Goal: Task Accomplishment & Management: Manage account settings

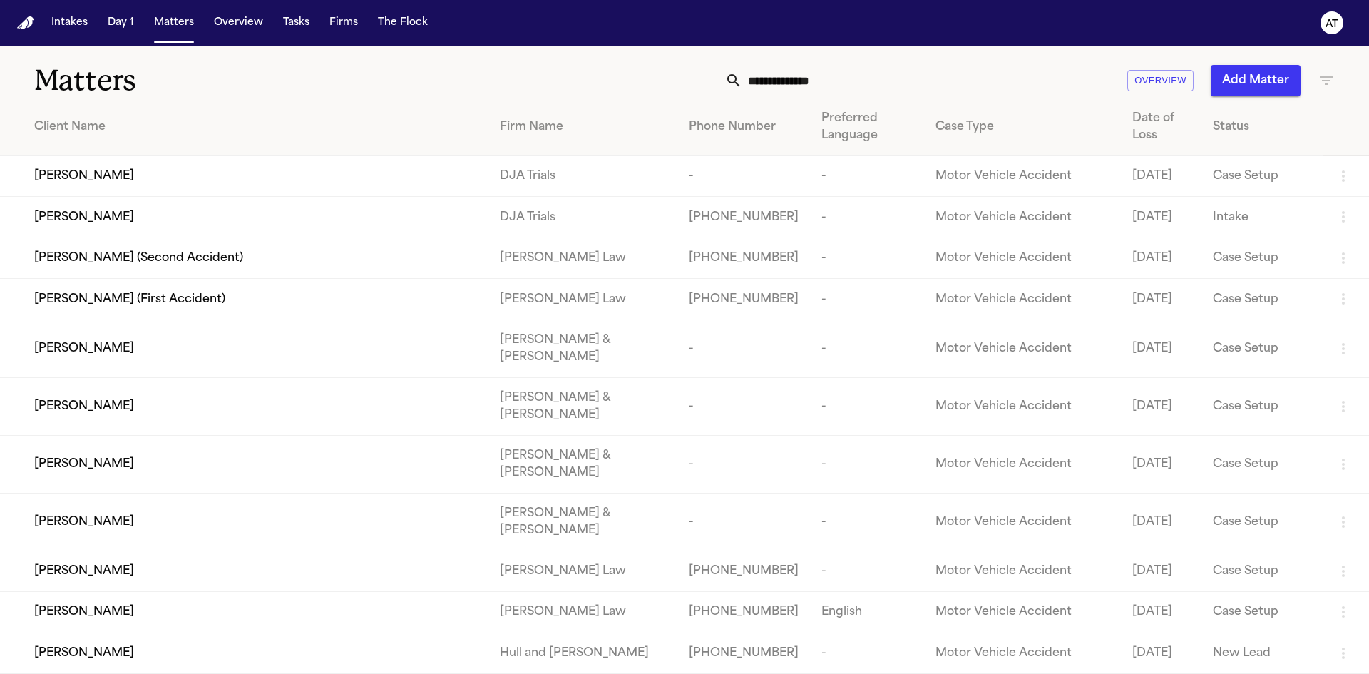
click at [969, 83] on input "text" at bounding box center [926, 80] width 368 height 31
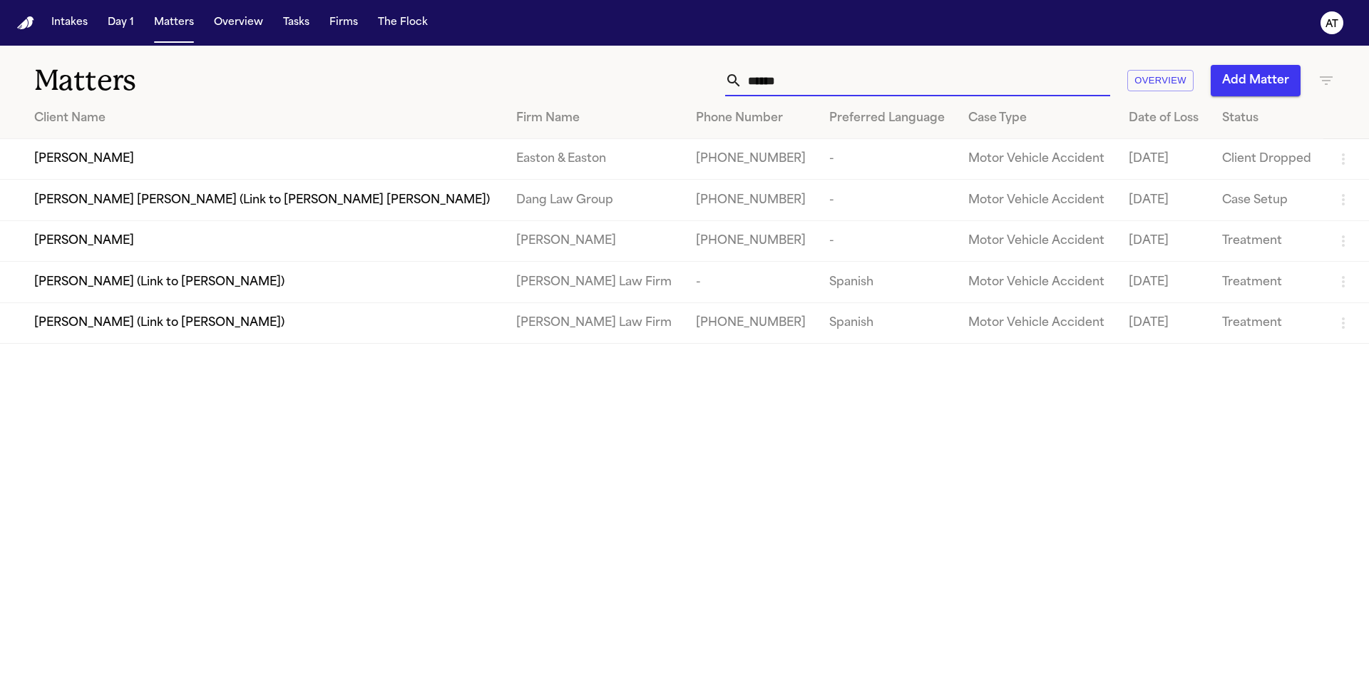
type input "*****"
click at [133, 241] on div "Diego Gil Medina" at bounding box center [263, 240] width 459 height 17
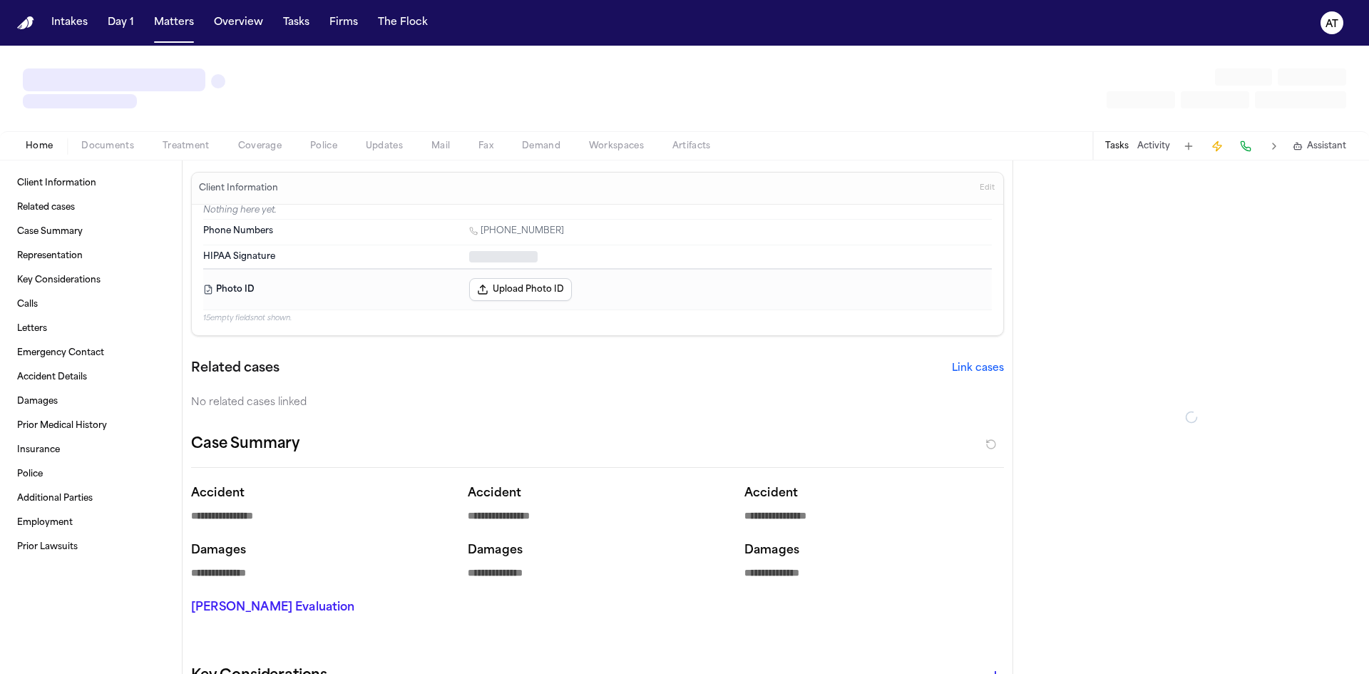
type textarea "*"
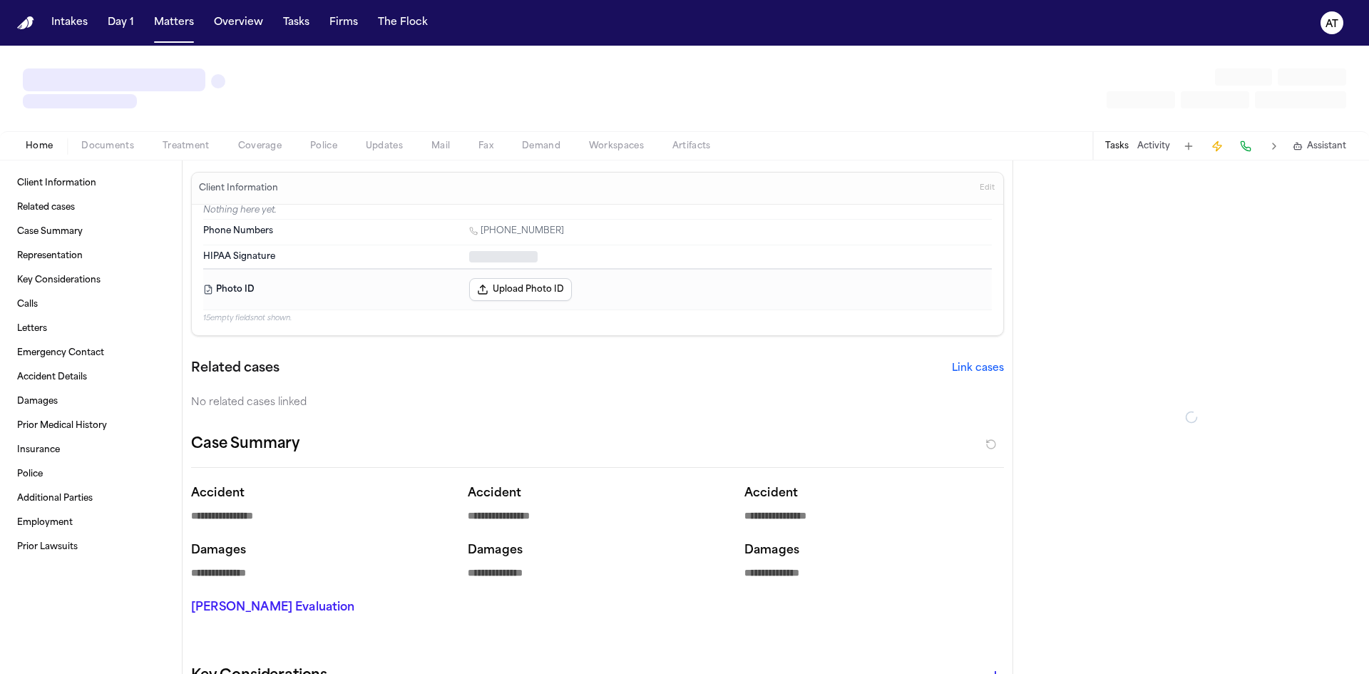
type textarea "*"
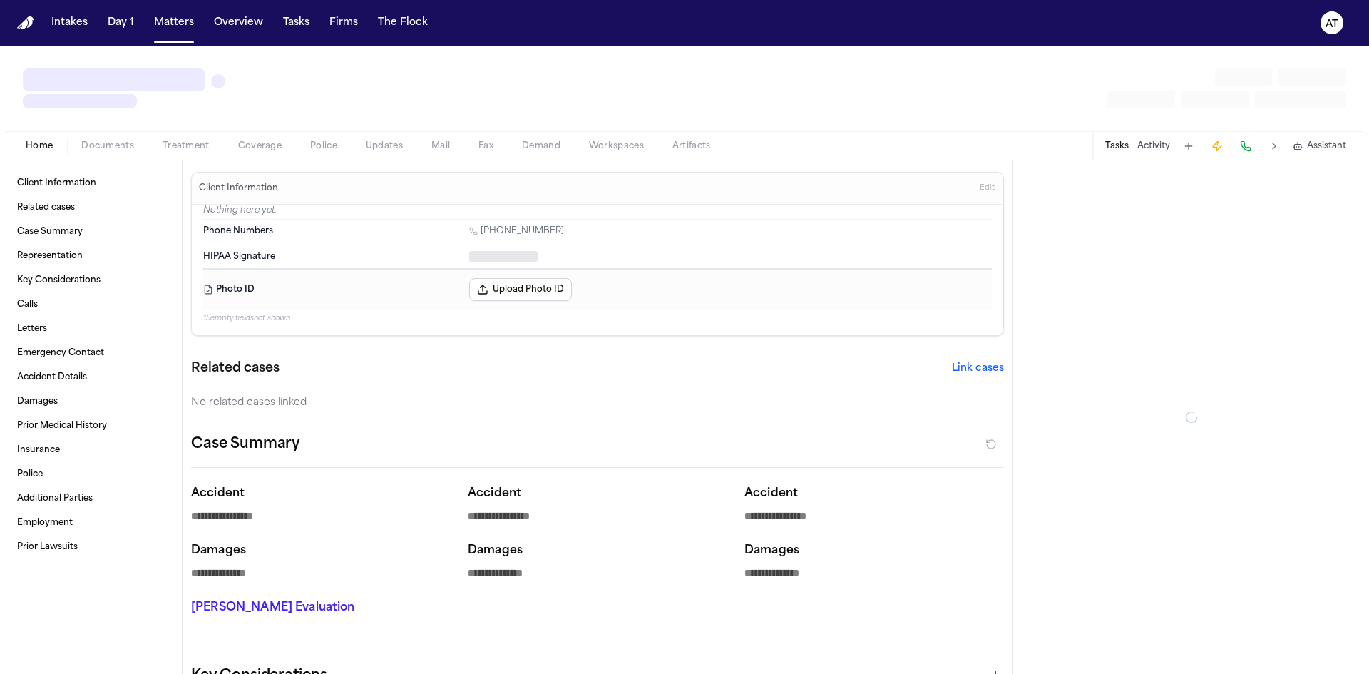
type textarea "*"
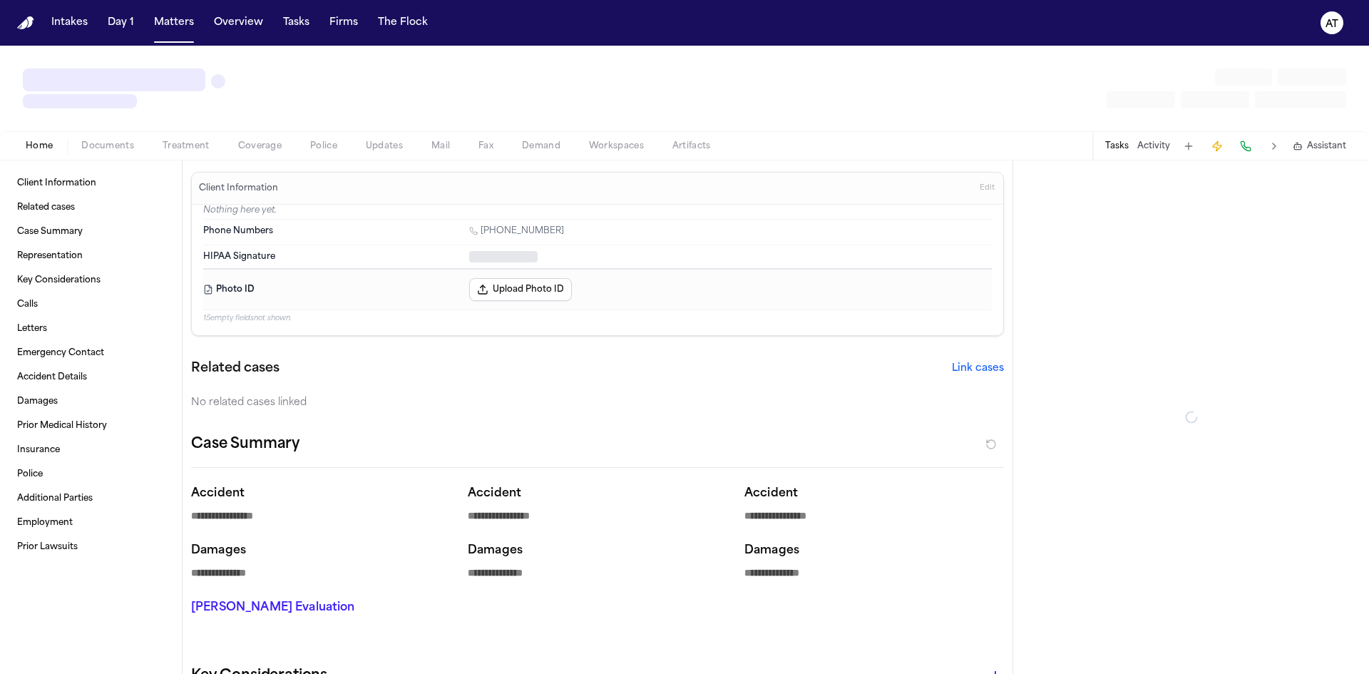
type textarea "*"
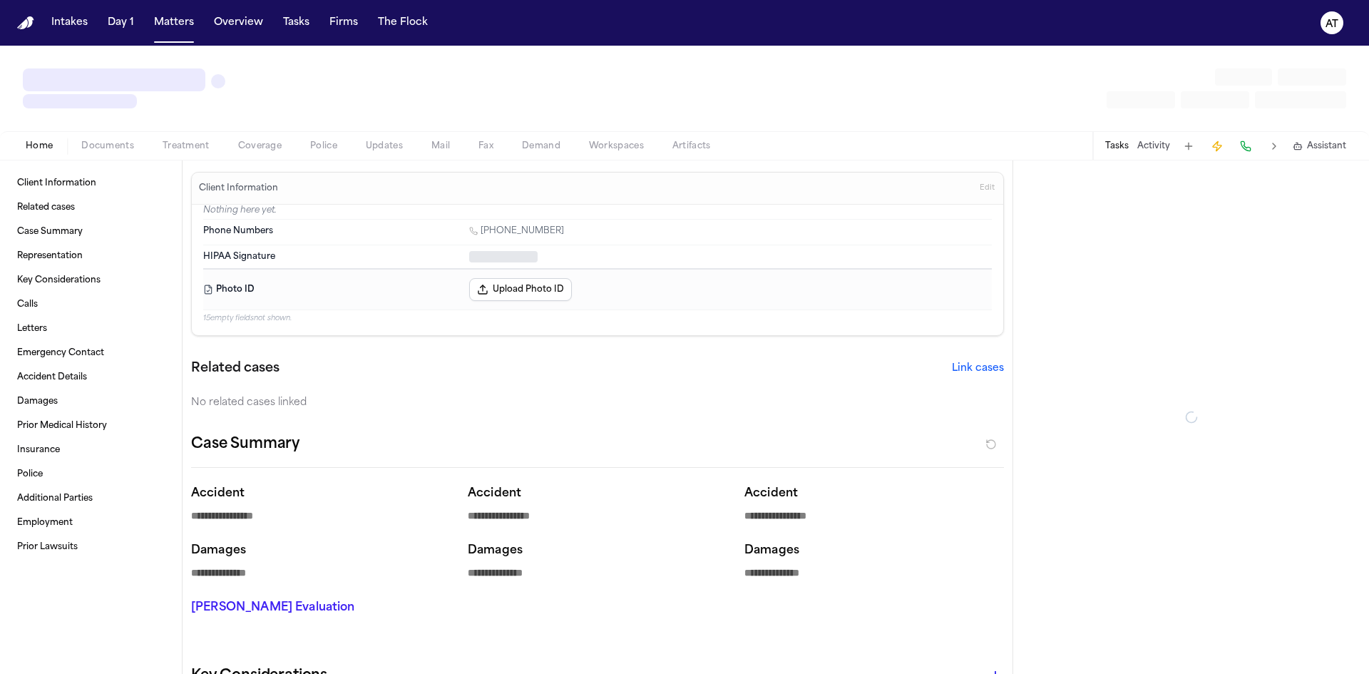
type textarea "*"
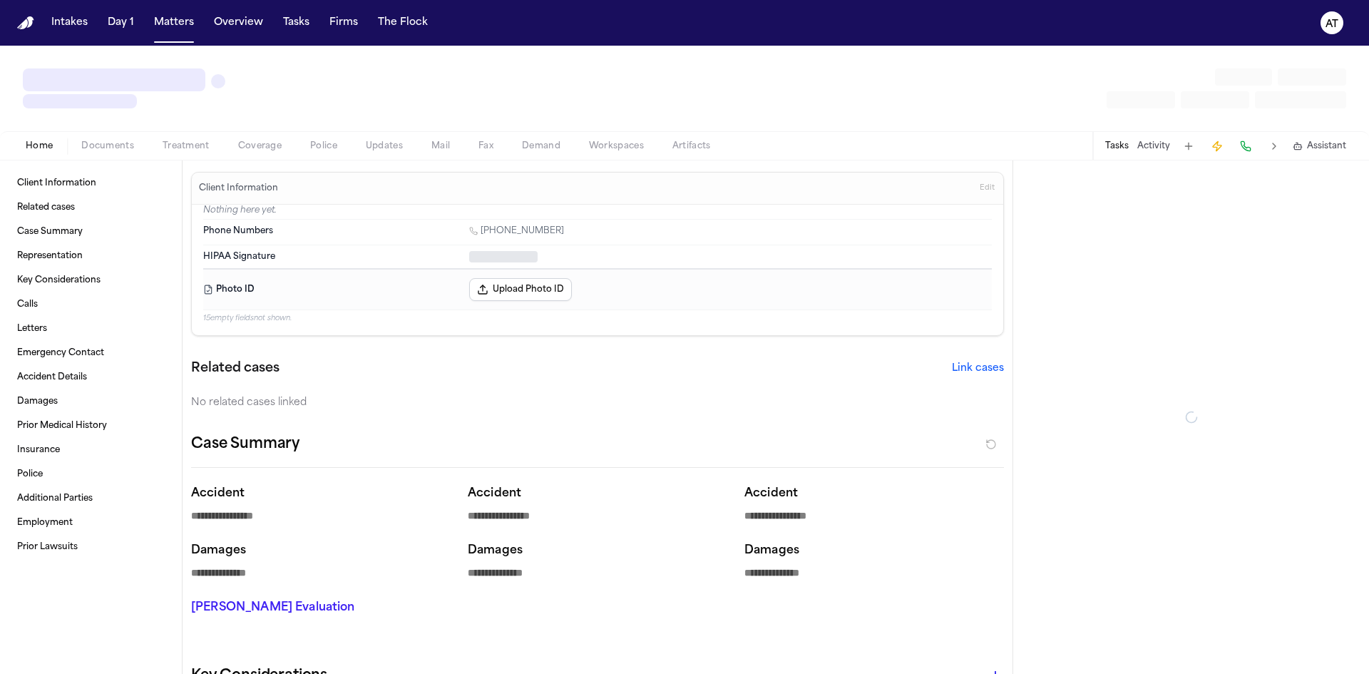
type textarea "*"
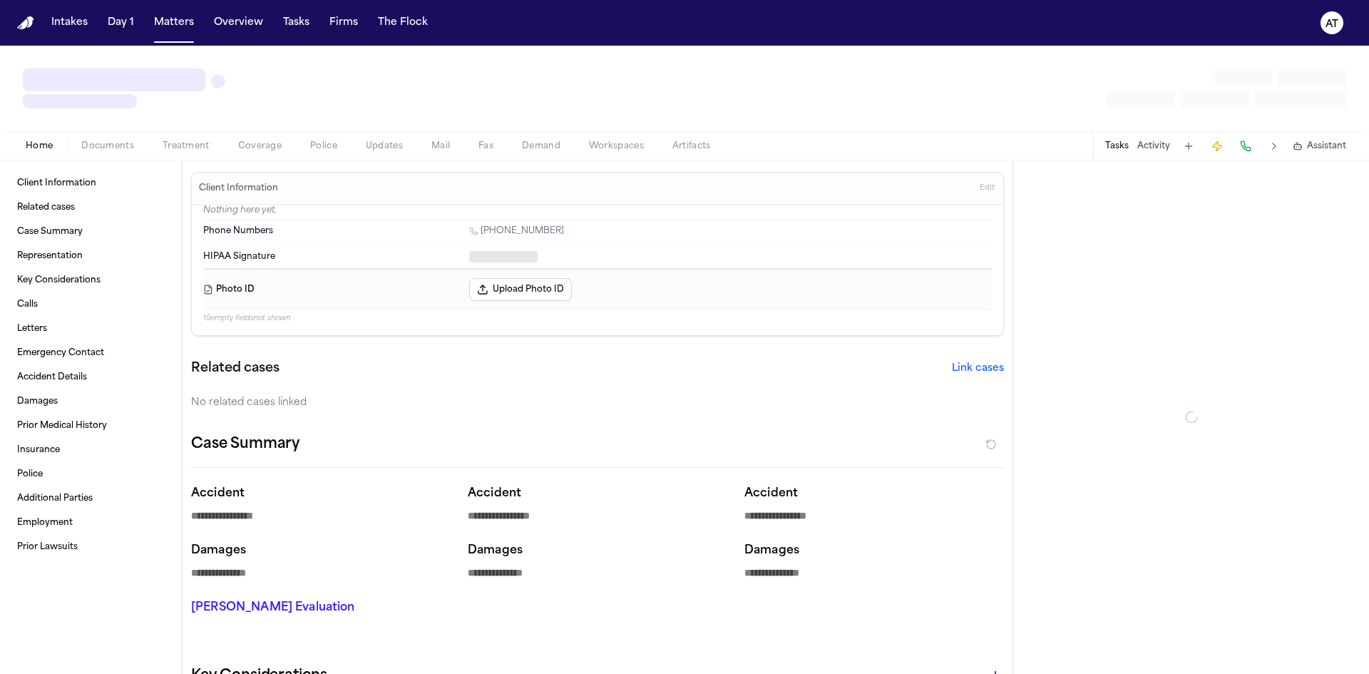
type textarea "*"
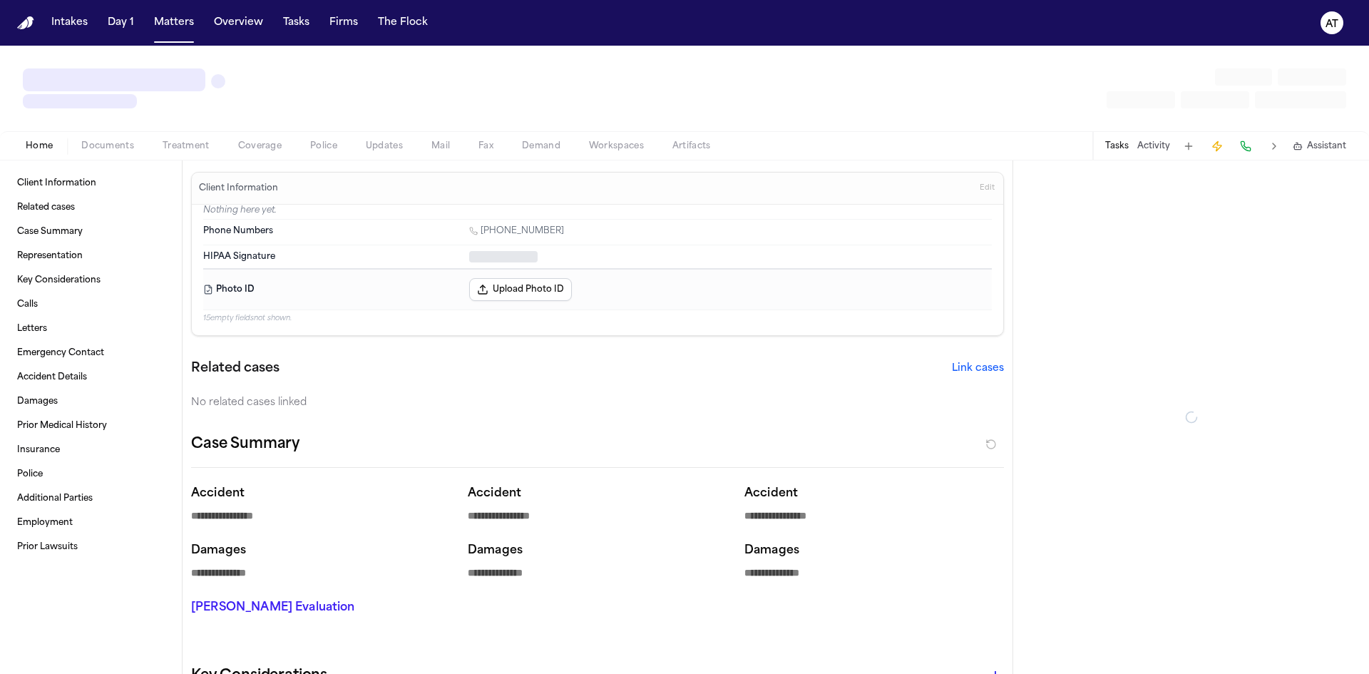
type textarea "*"
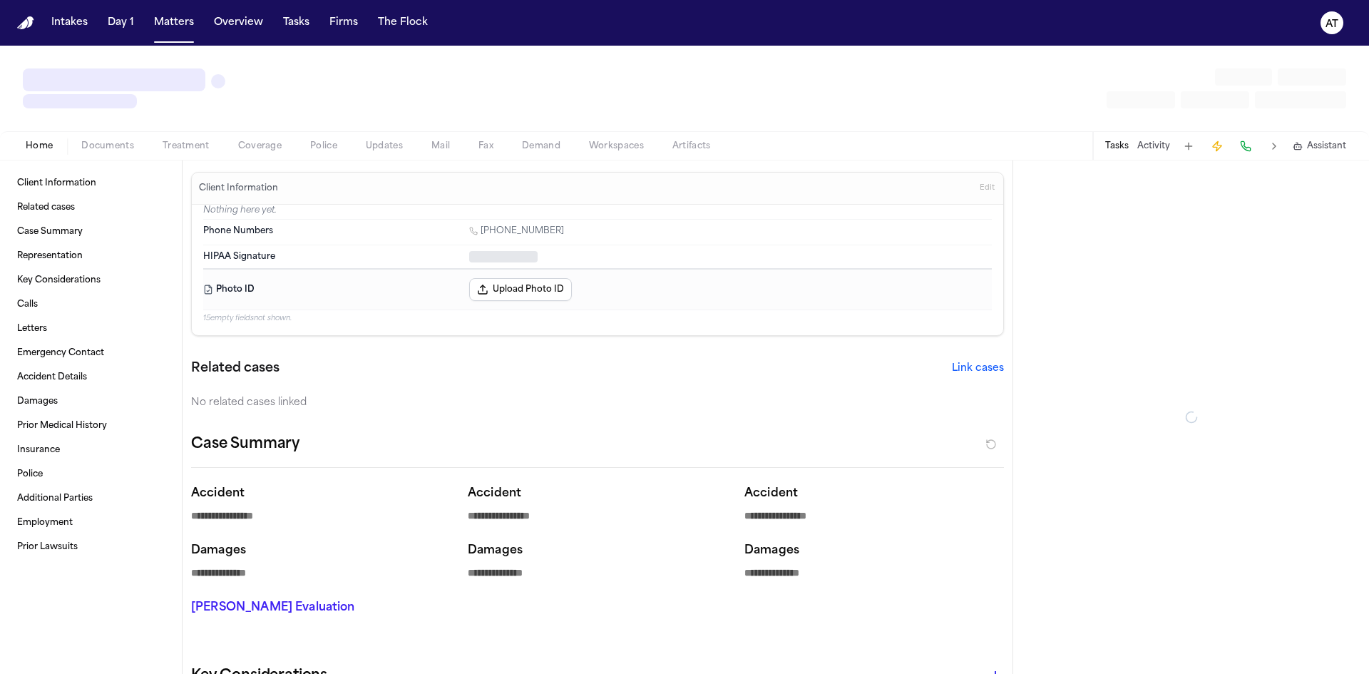
type textarea "*"
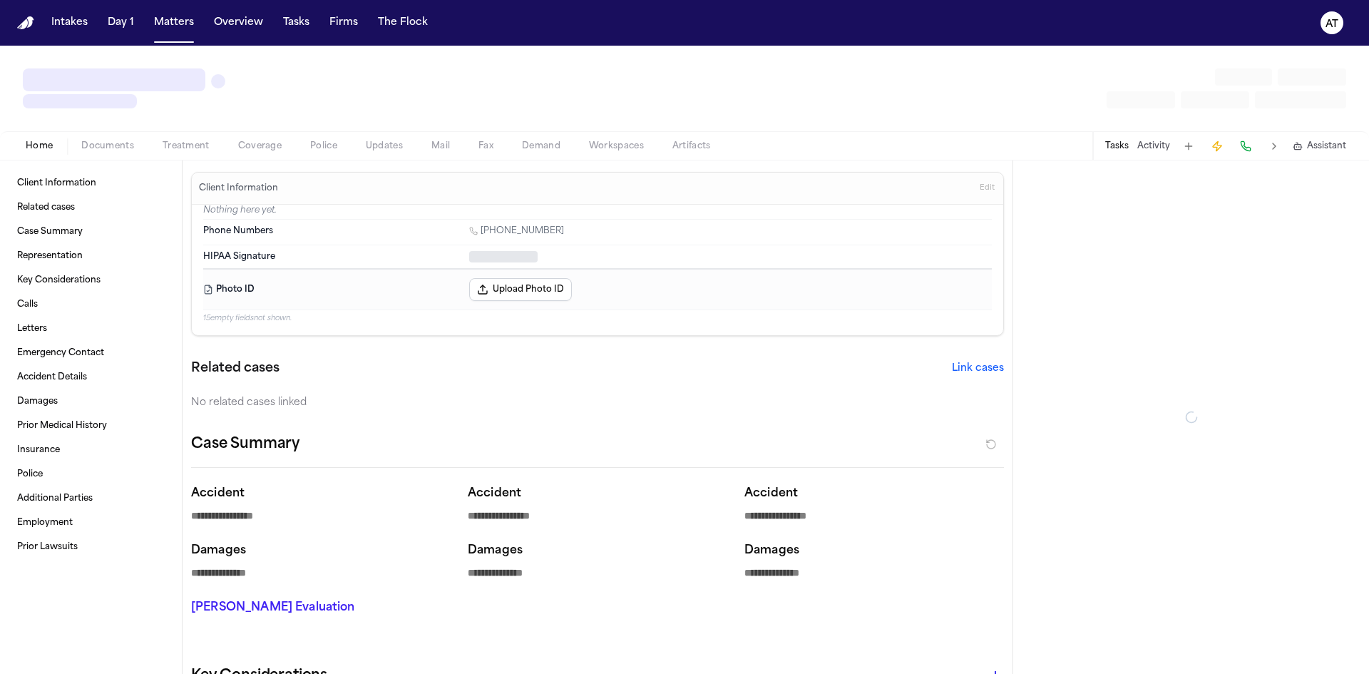
type textarea "*"
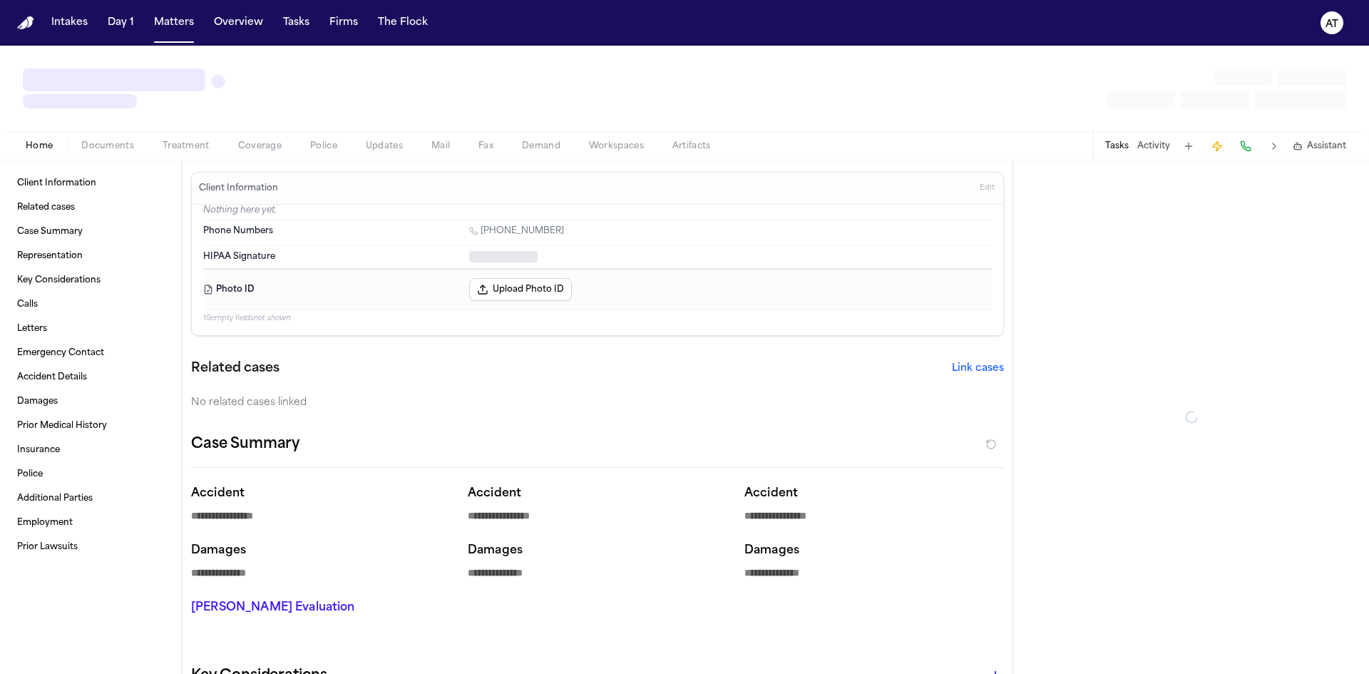
type textarea "*"
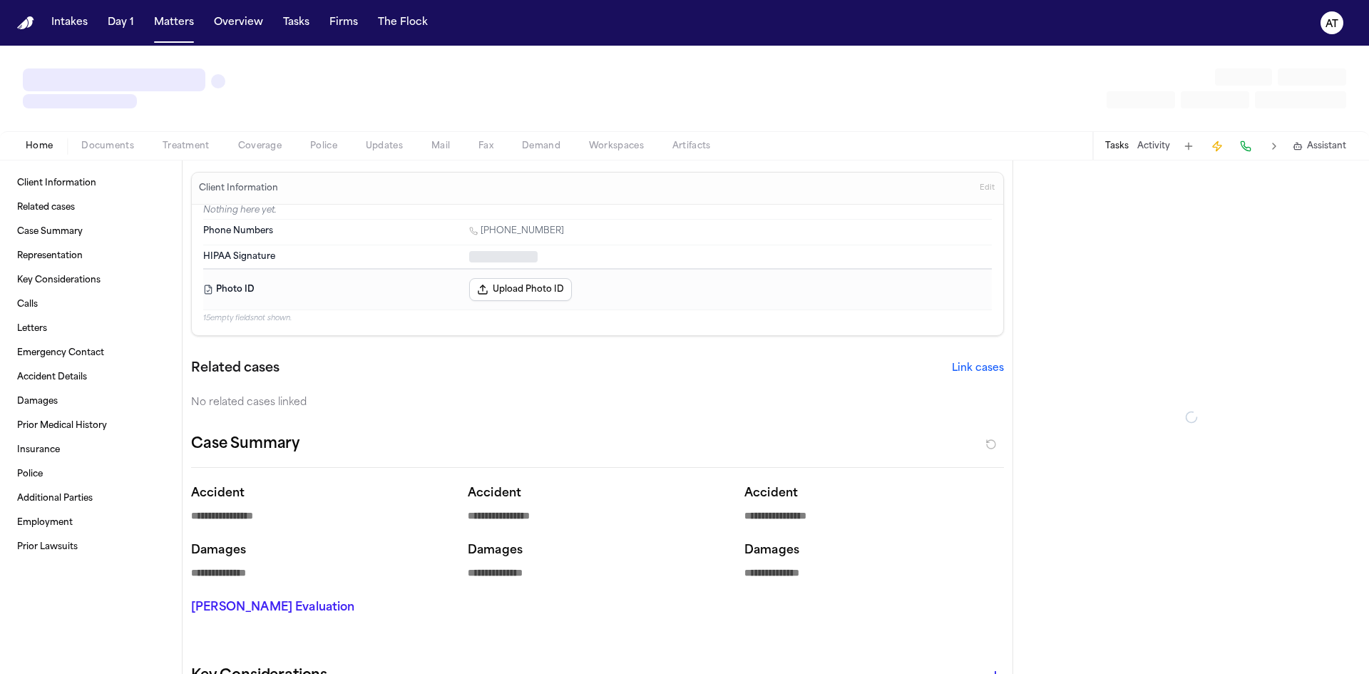
type textarea "*"
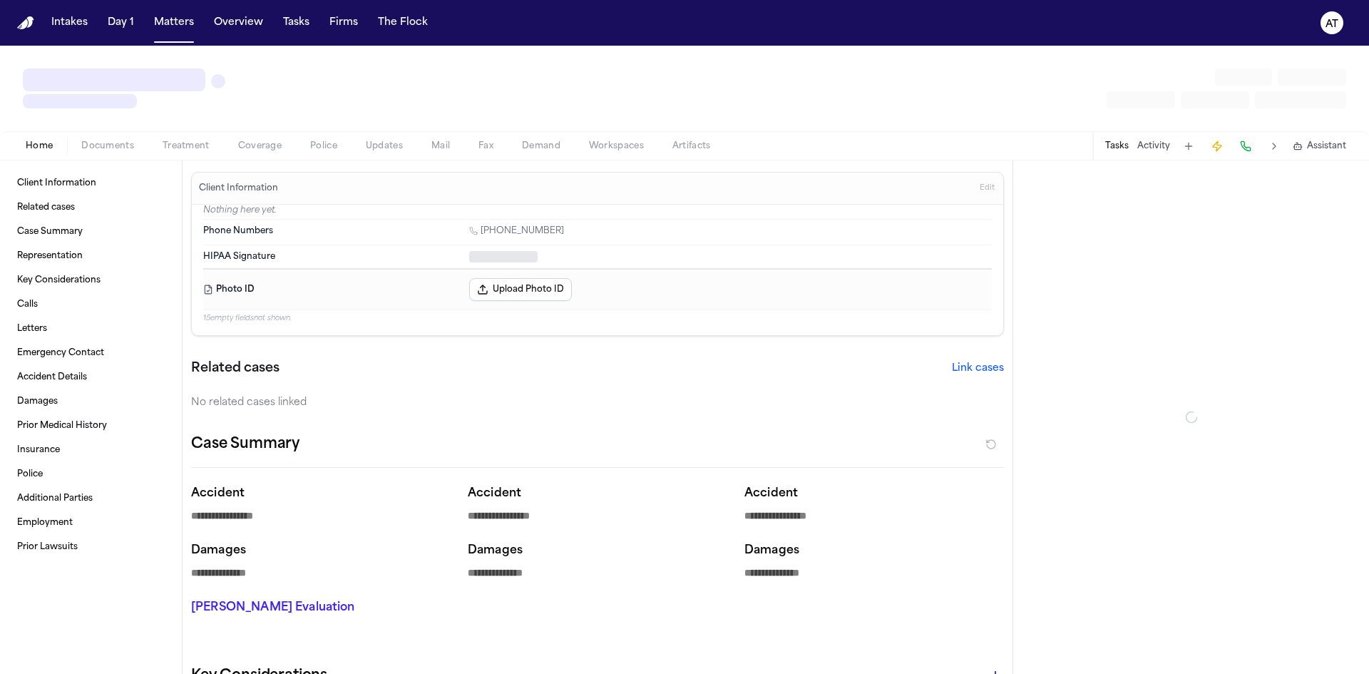
type textarea "*"
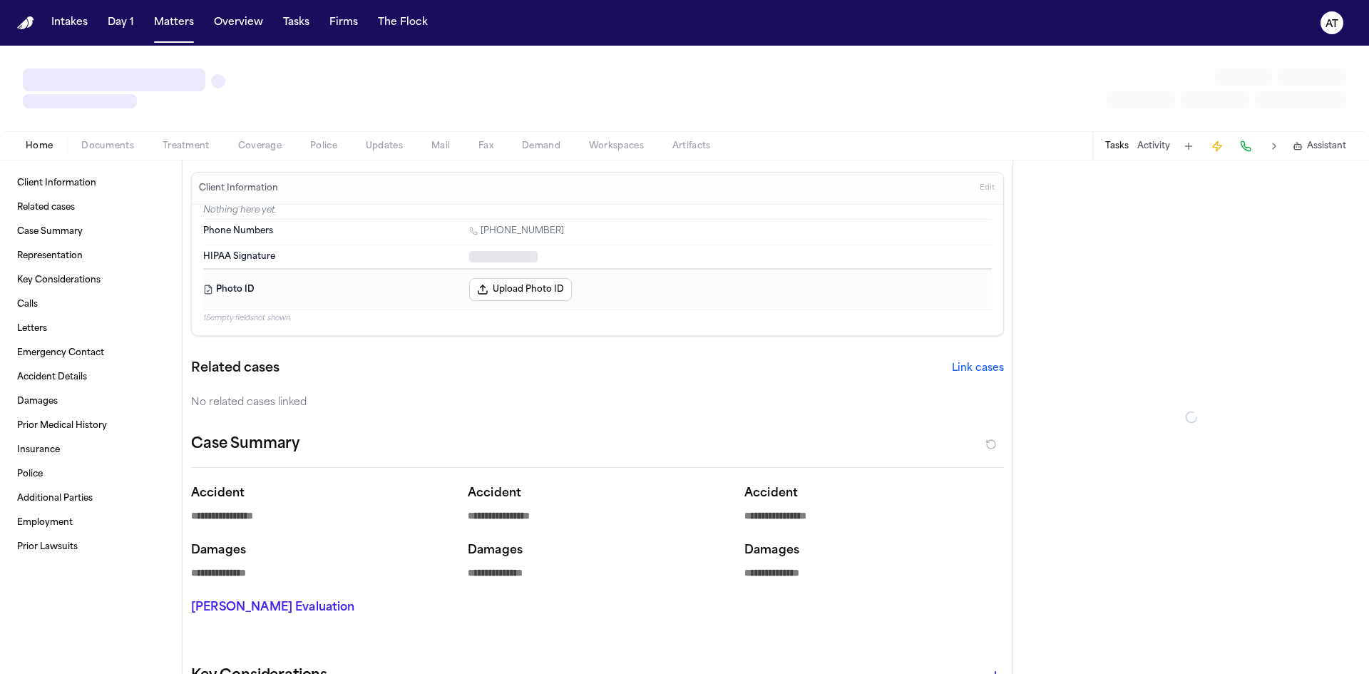
type textarea "*"
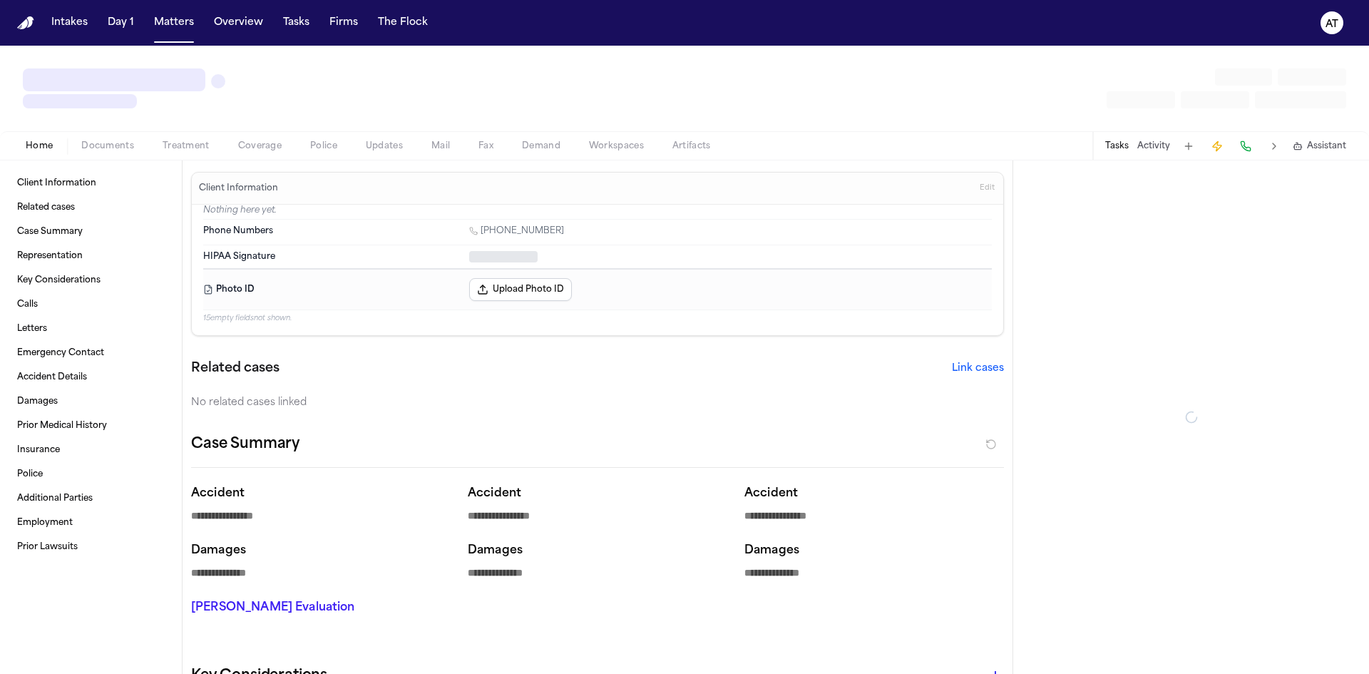
type textarea "*"
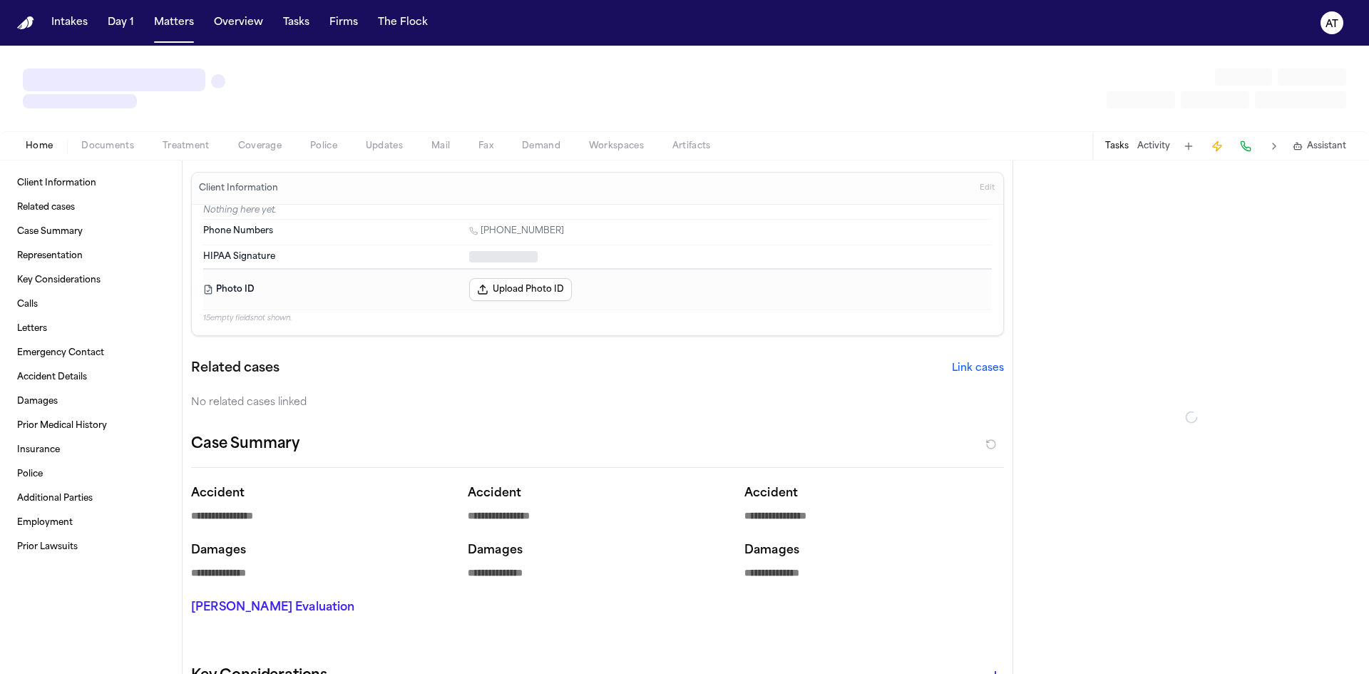
type textarea "*"
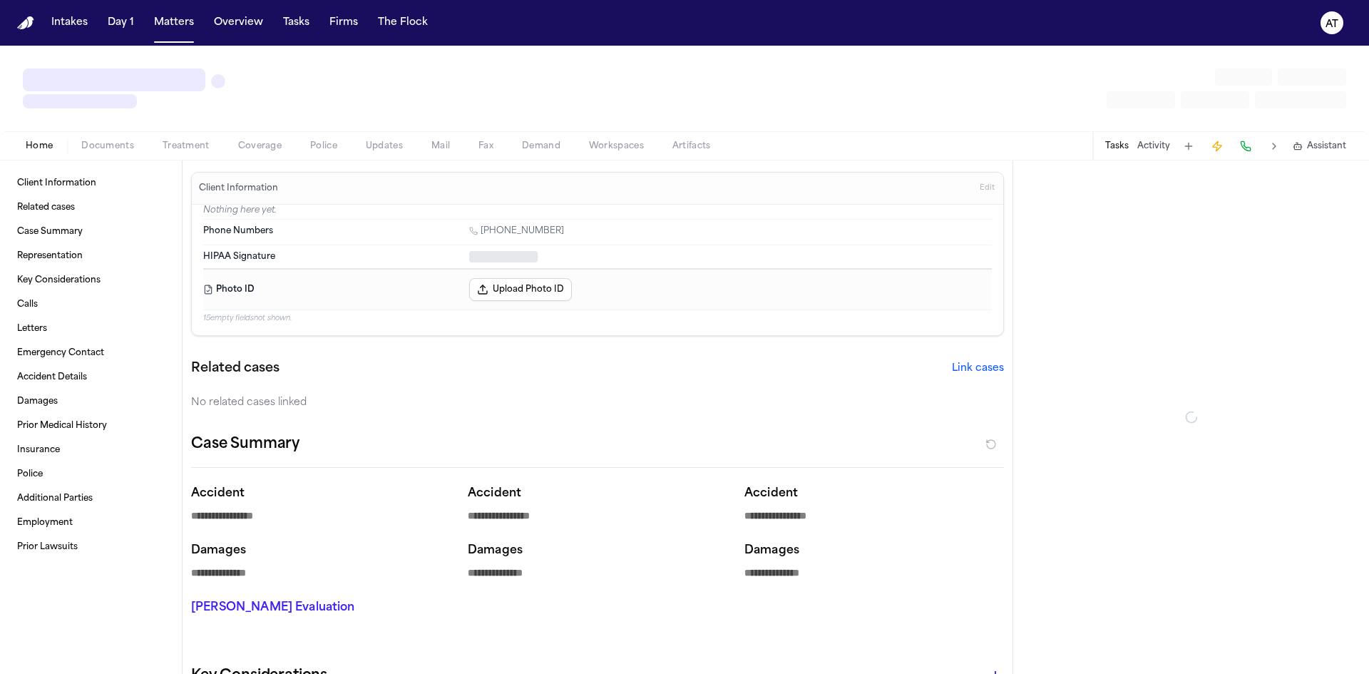
type textarea "*"
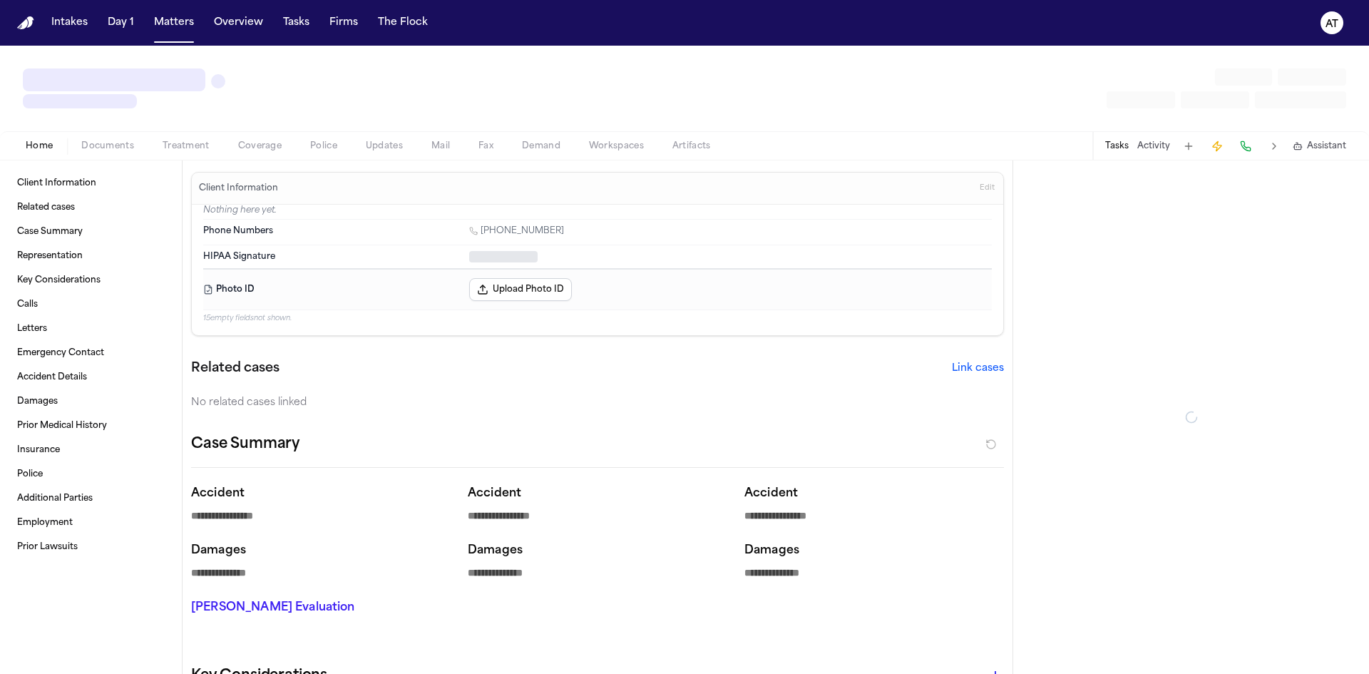
type textarea "*"
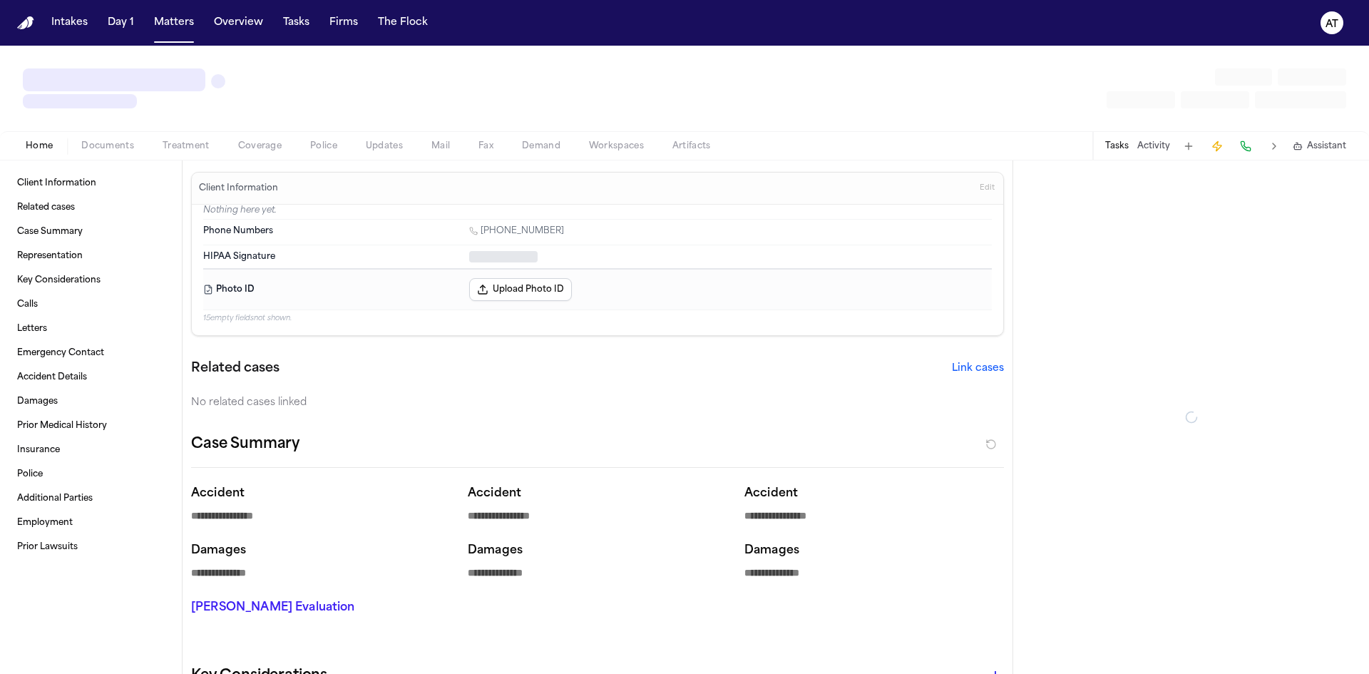
type textarea "*"
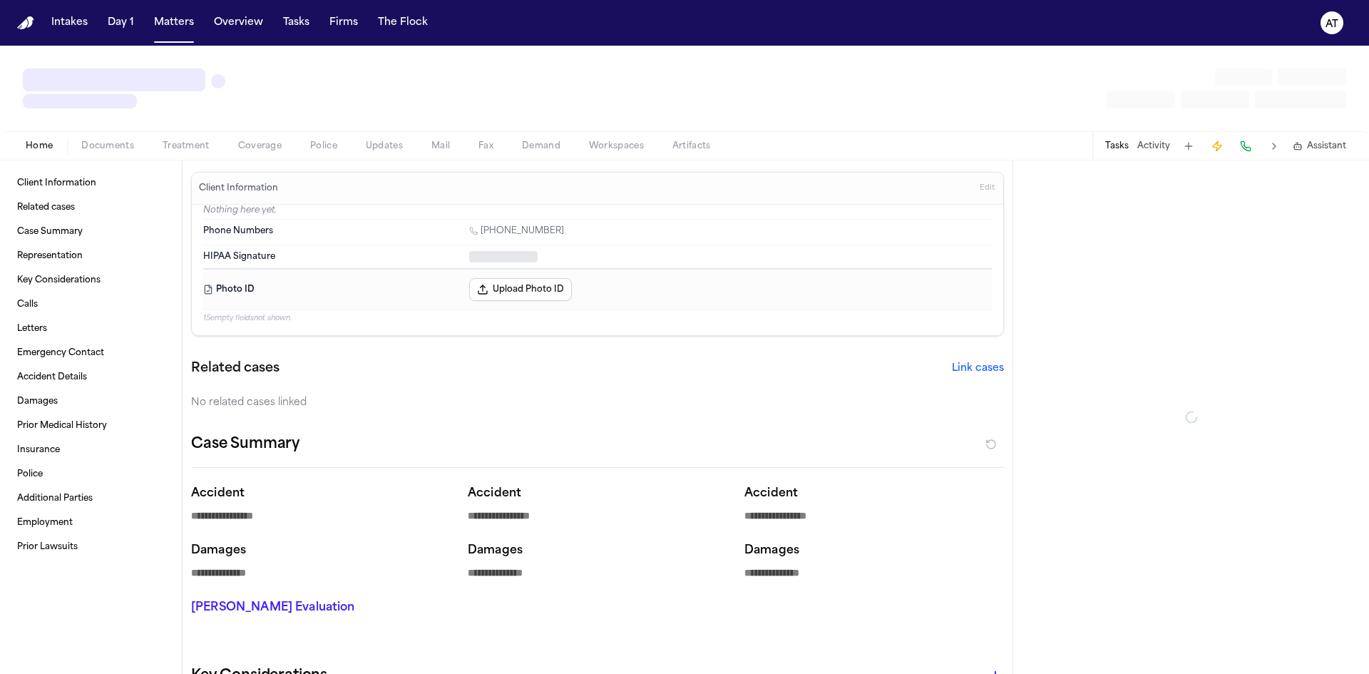
type textarea "*"
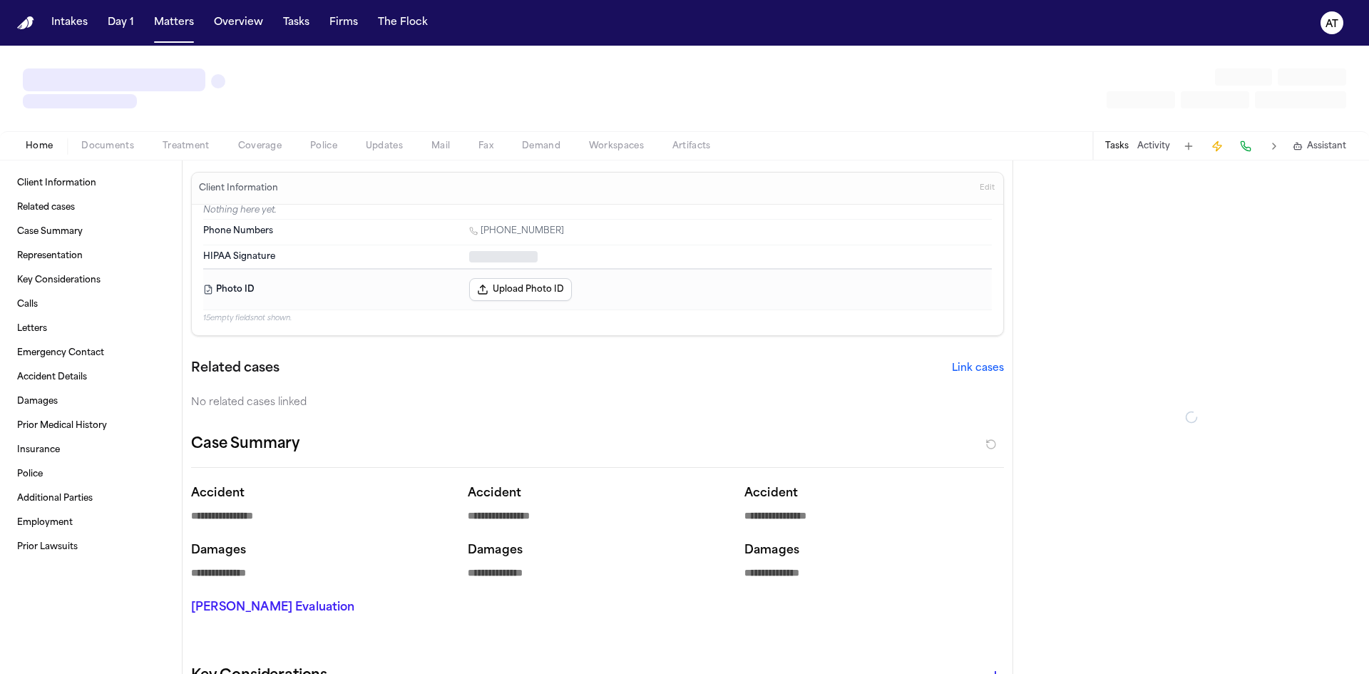
type textarea "*"
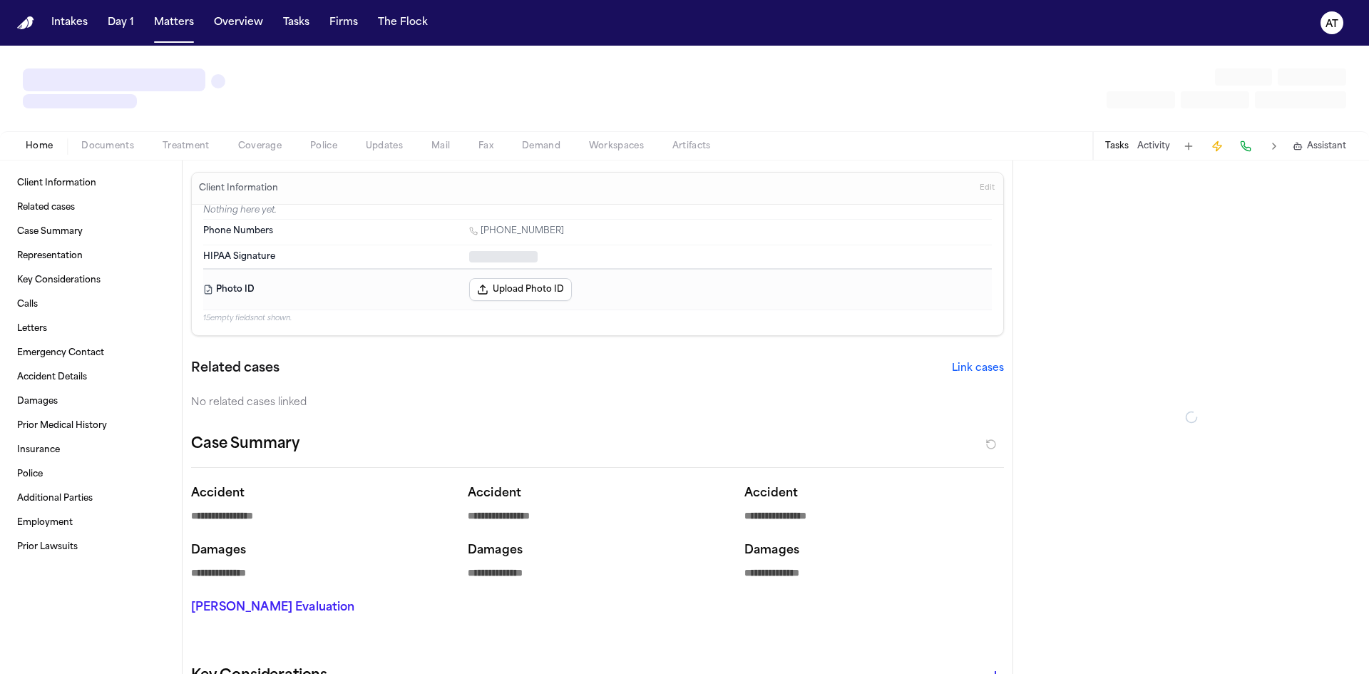
type textarea "*"
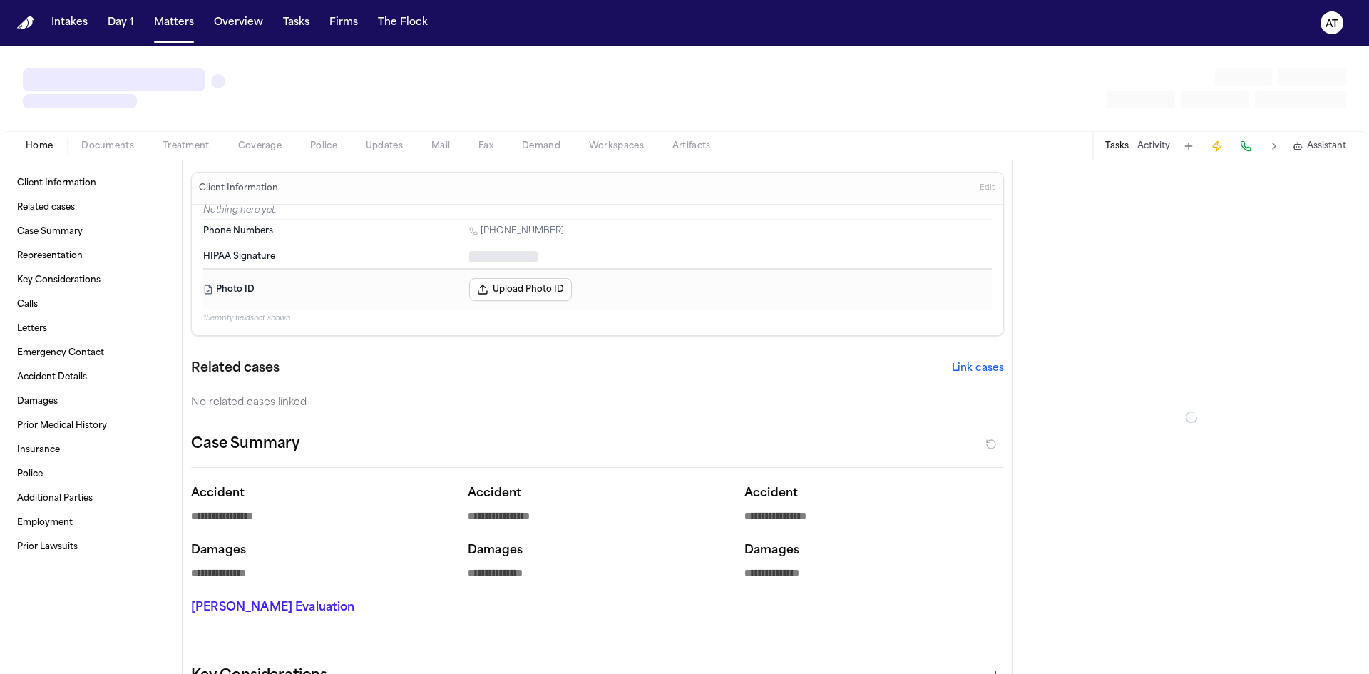
type textarea "*"
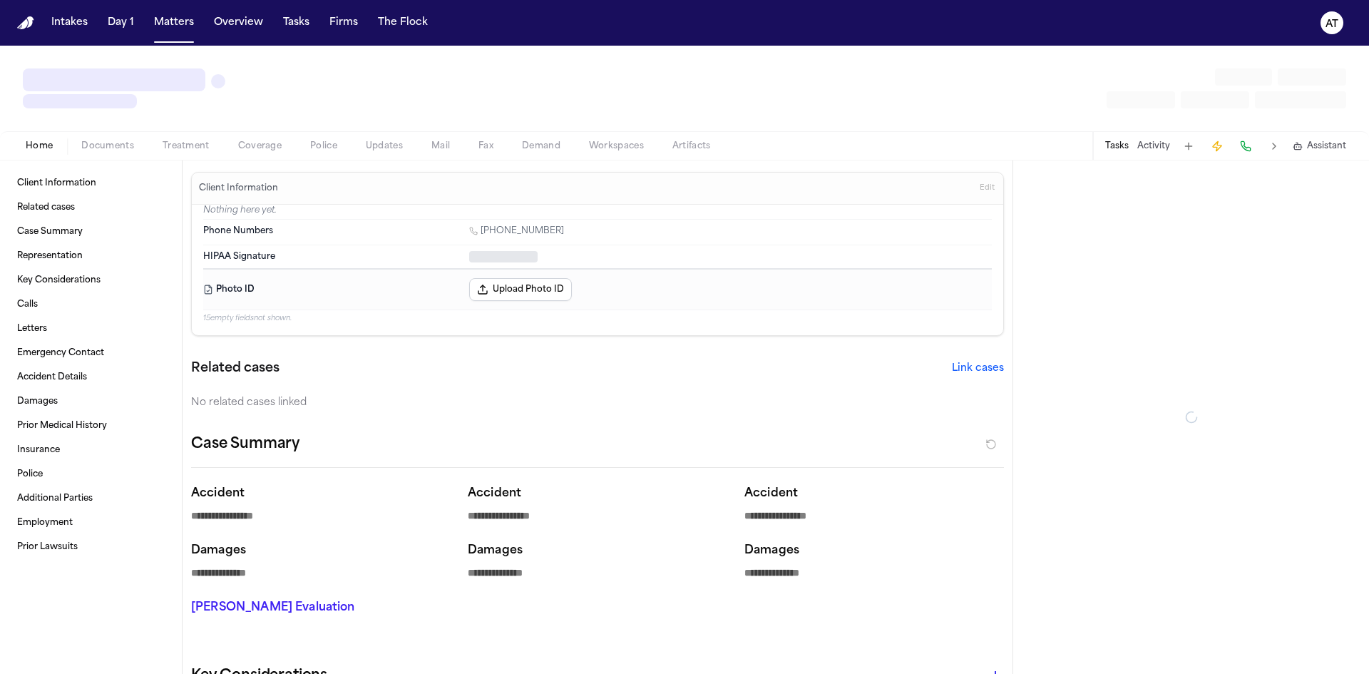
type textarea "*"
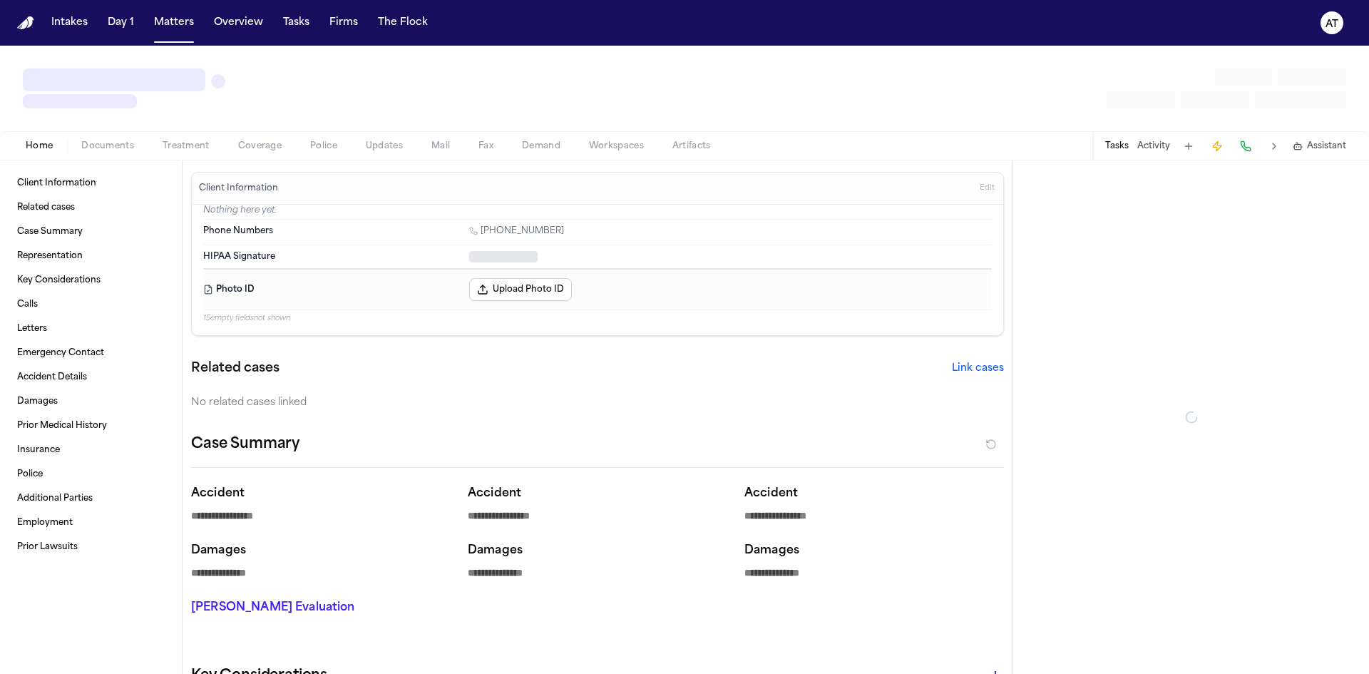
type textarea "*"
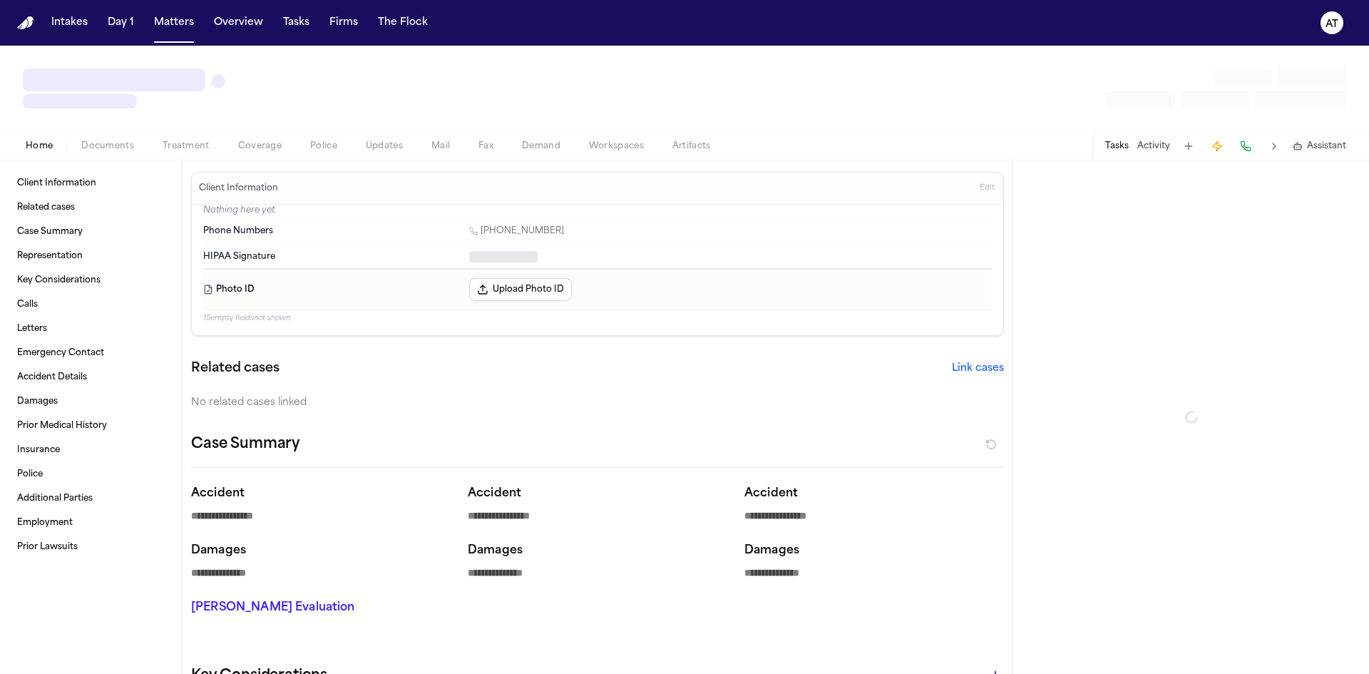
type textarea "*"
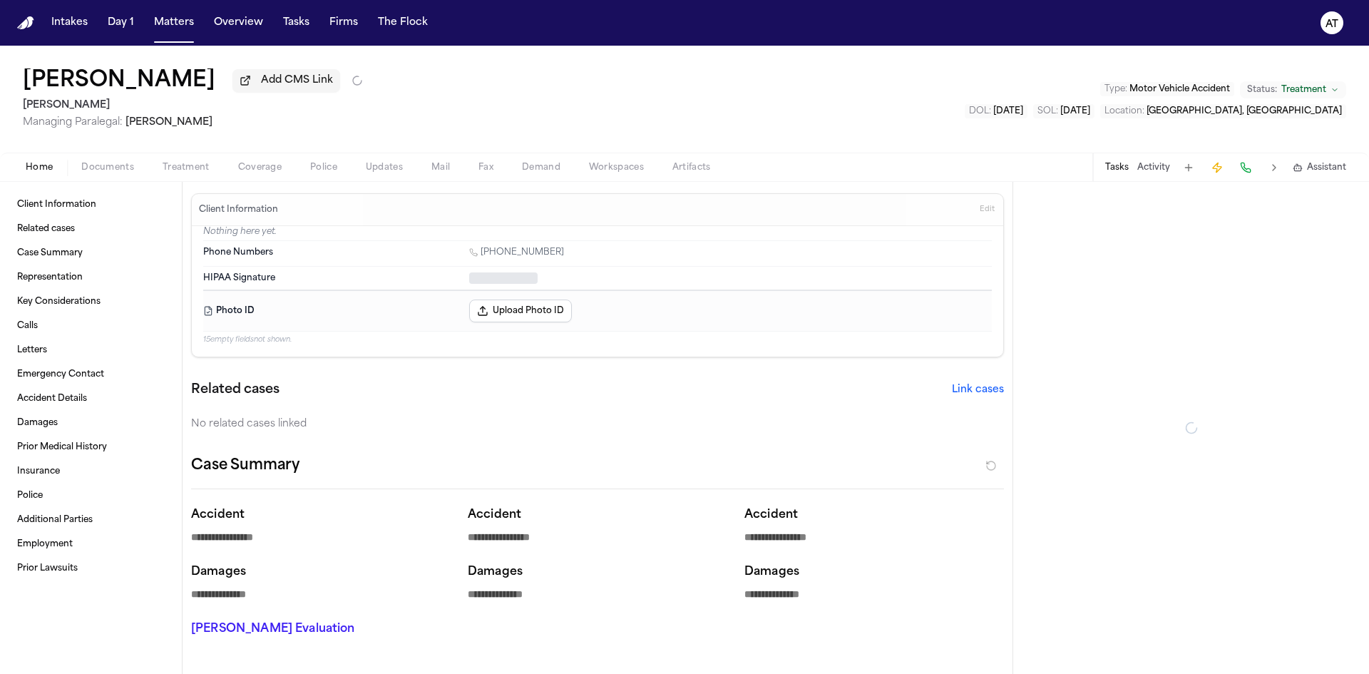
type textarea "*"
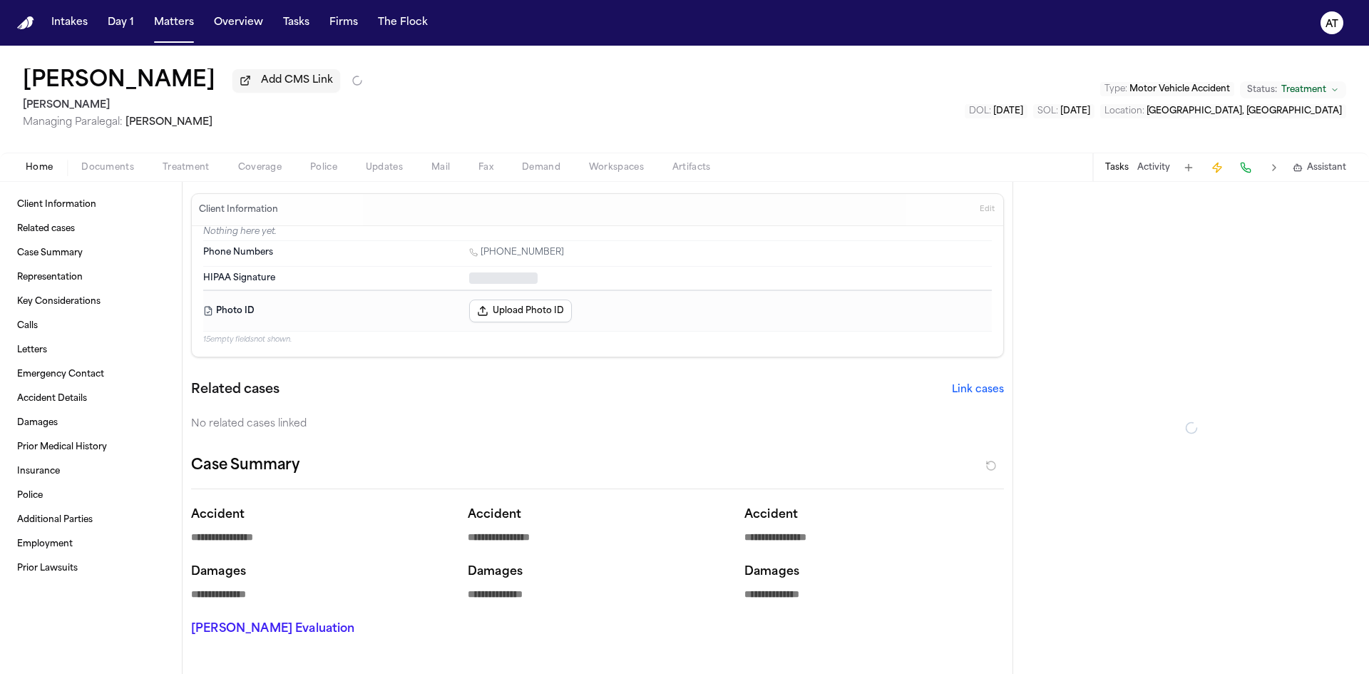
type textarea "*"
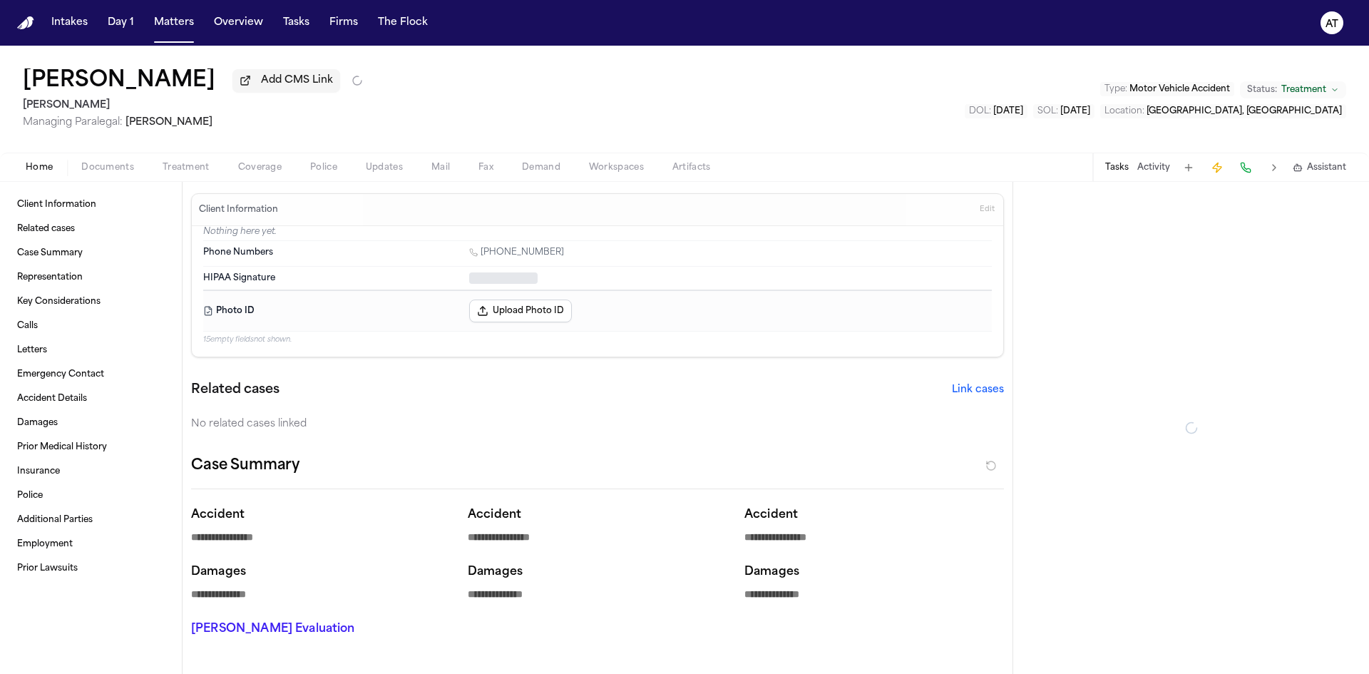
type textarea "*"
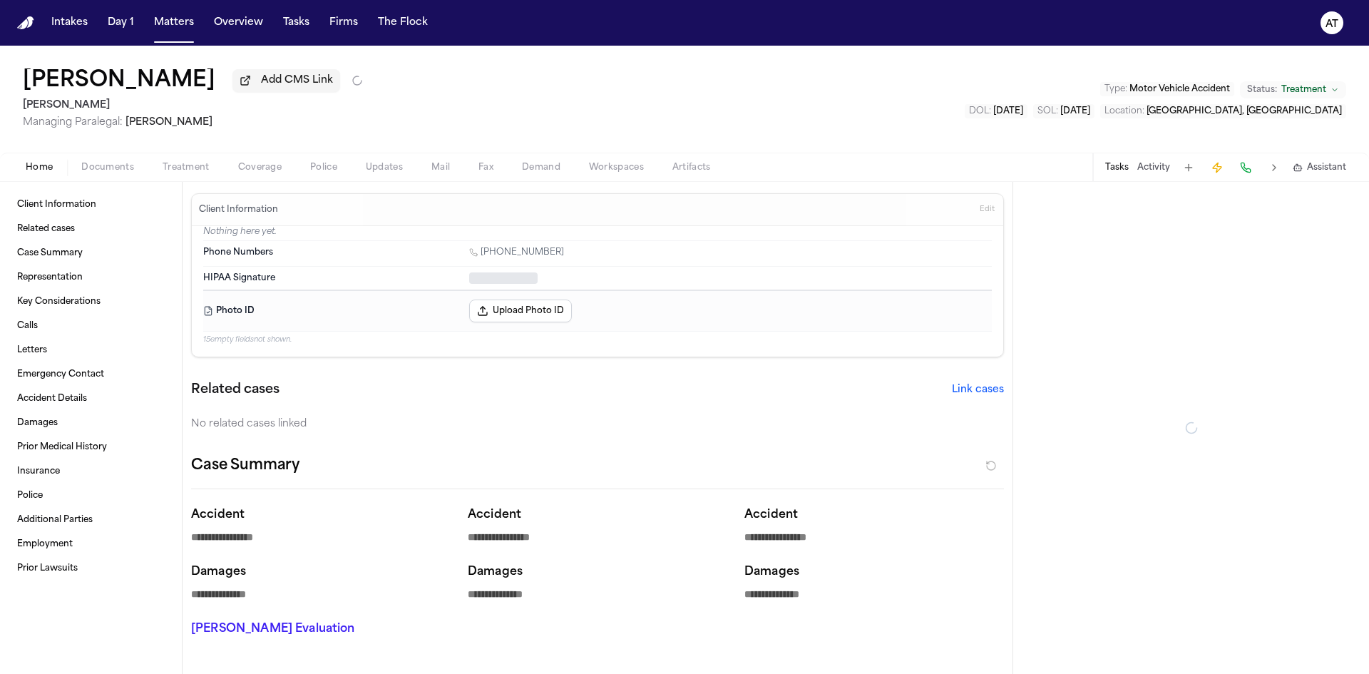
type textarea "*"
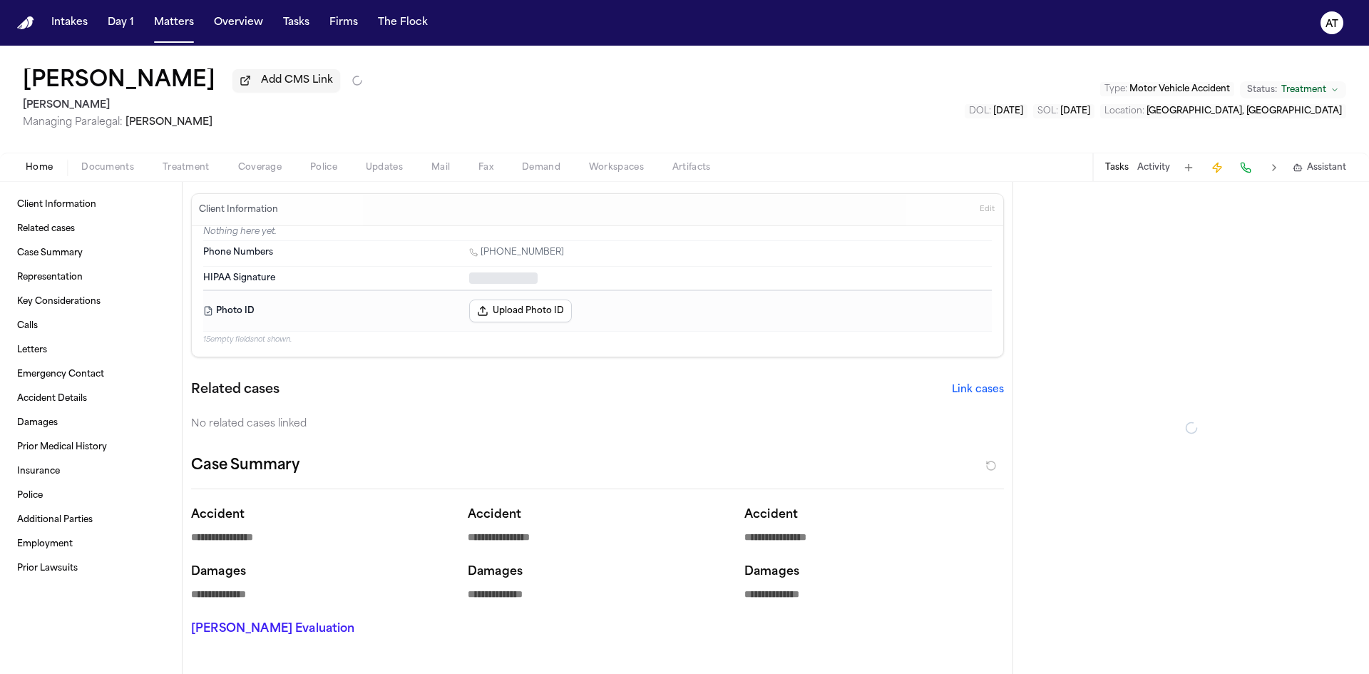
type textarea "*"
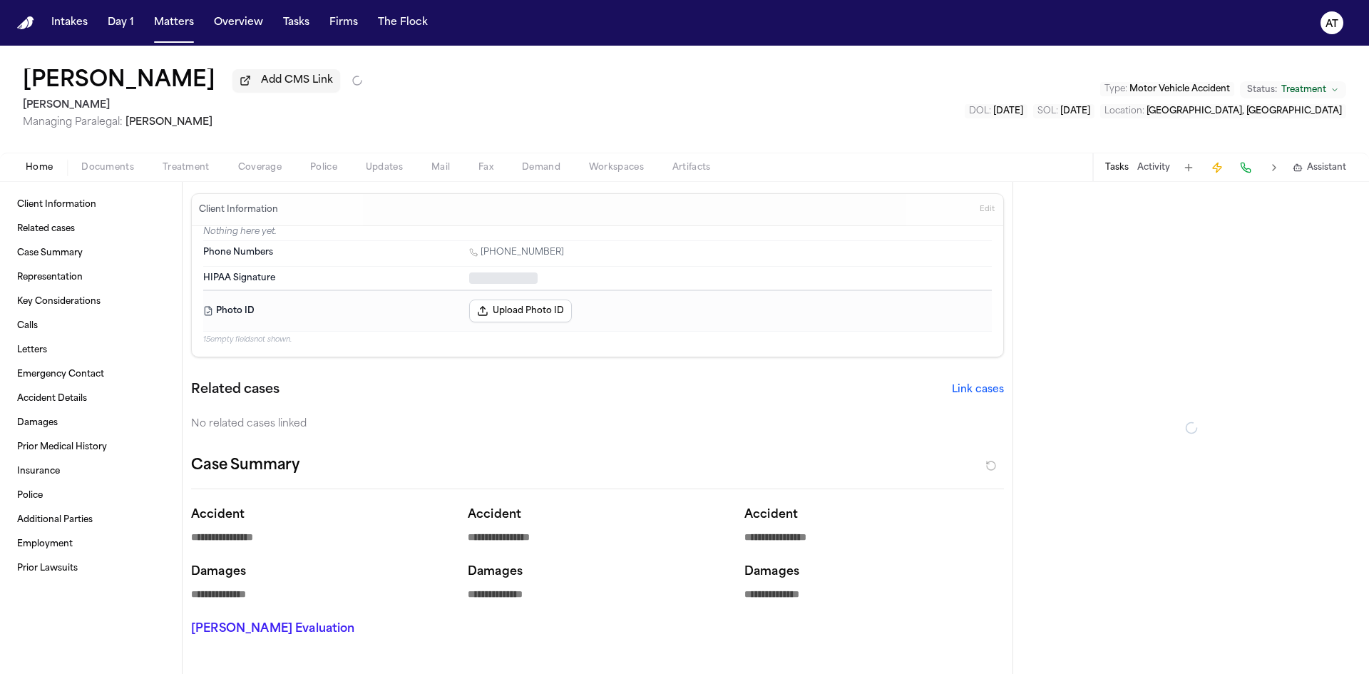
type textarea "*"
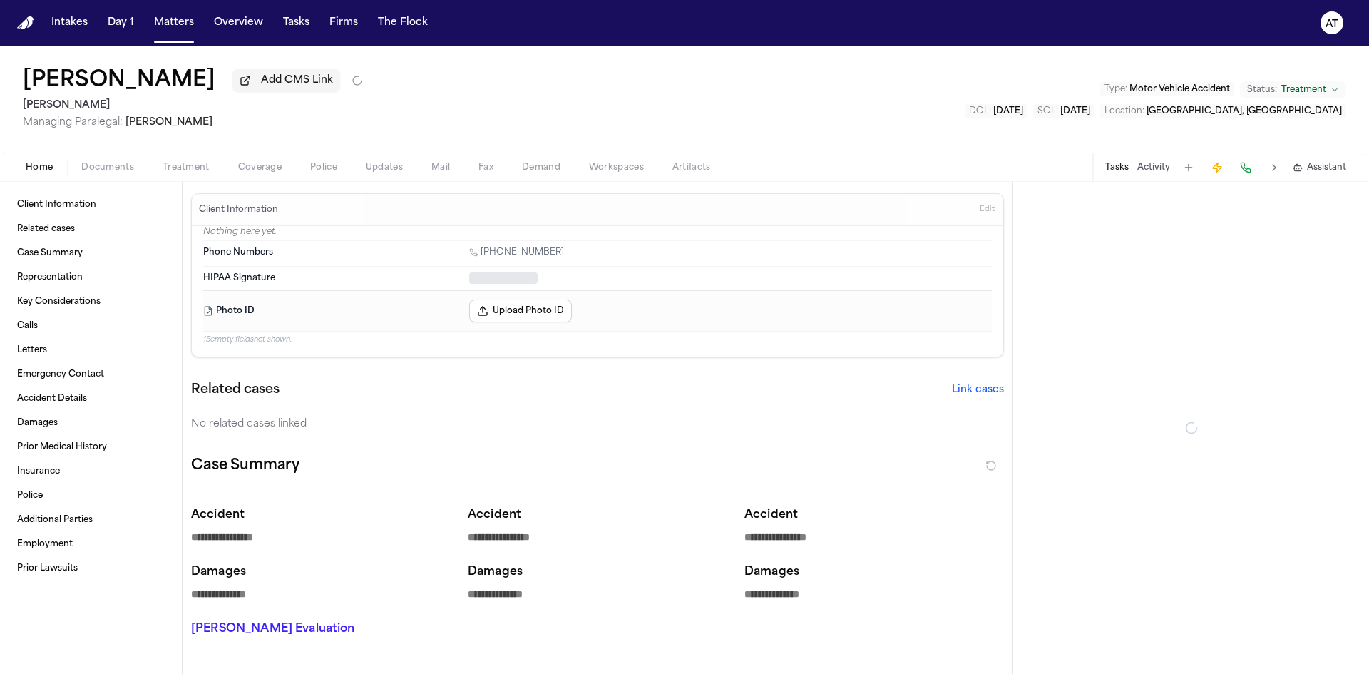
type textarea "*"
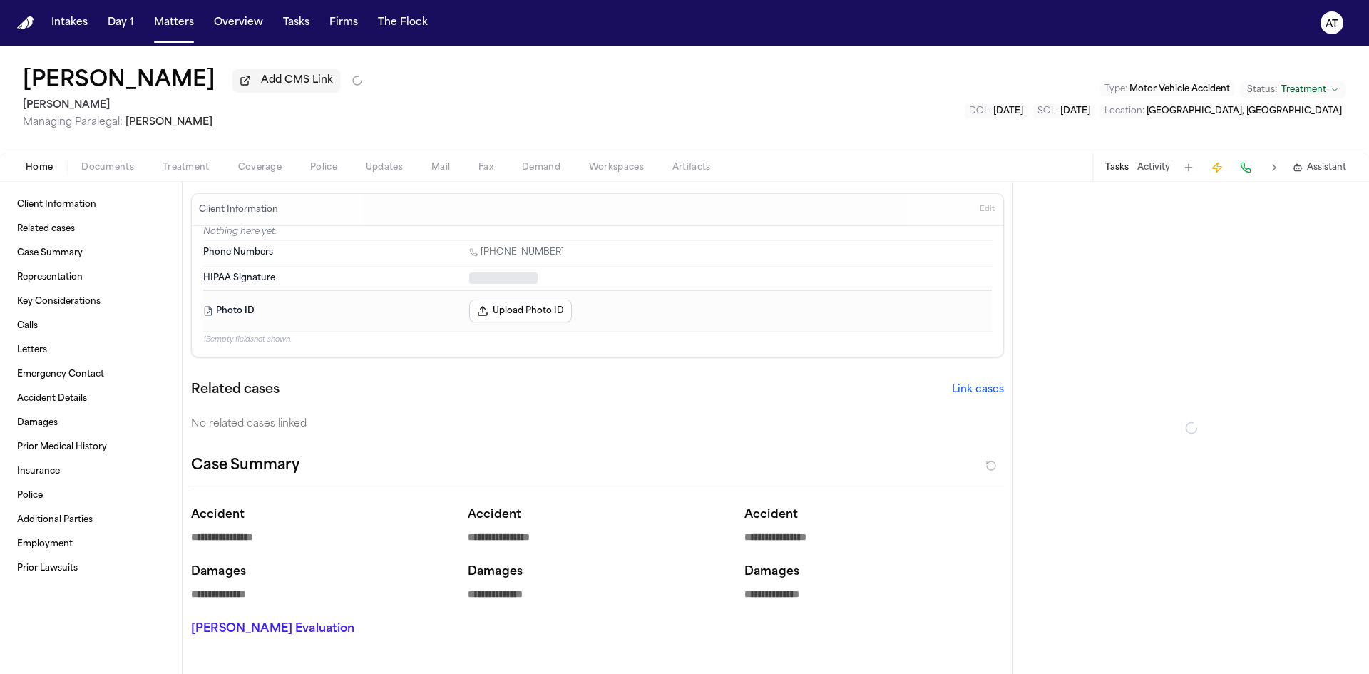
type textarea "*"
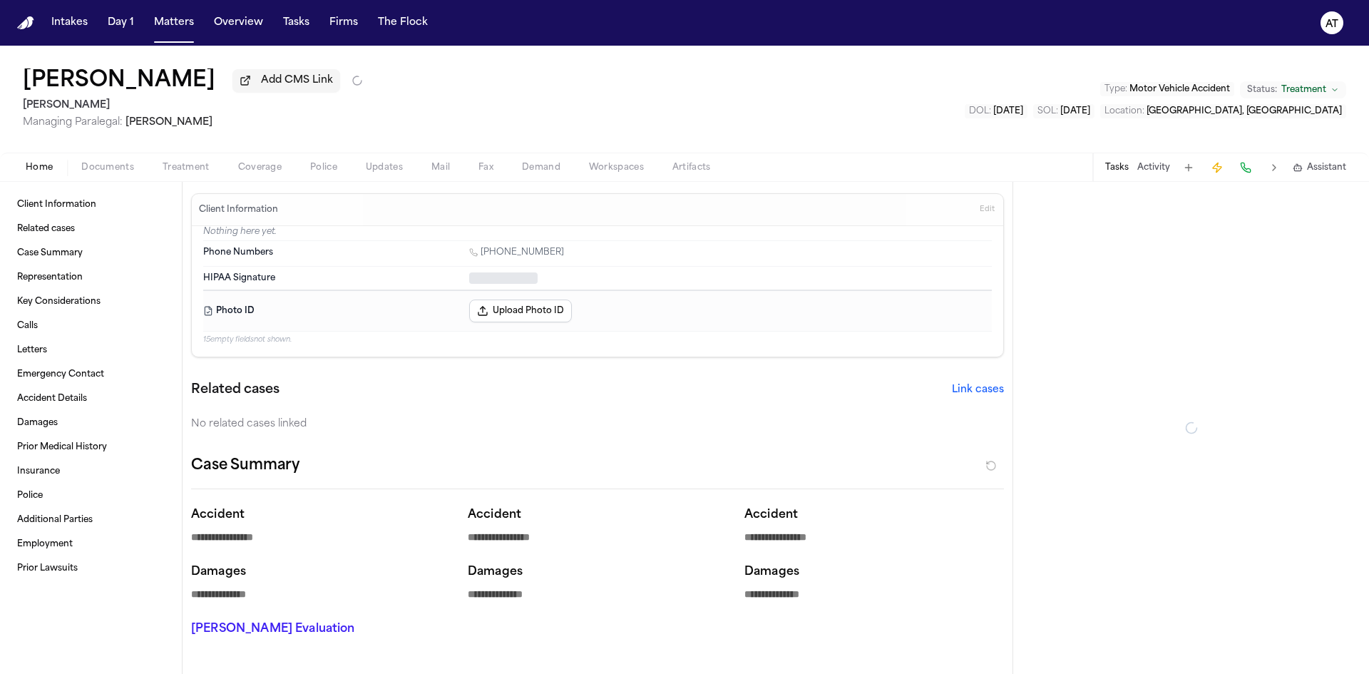
type textarea "*"
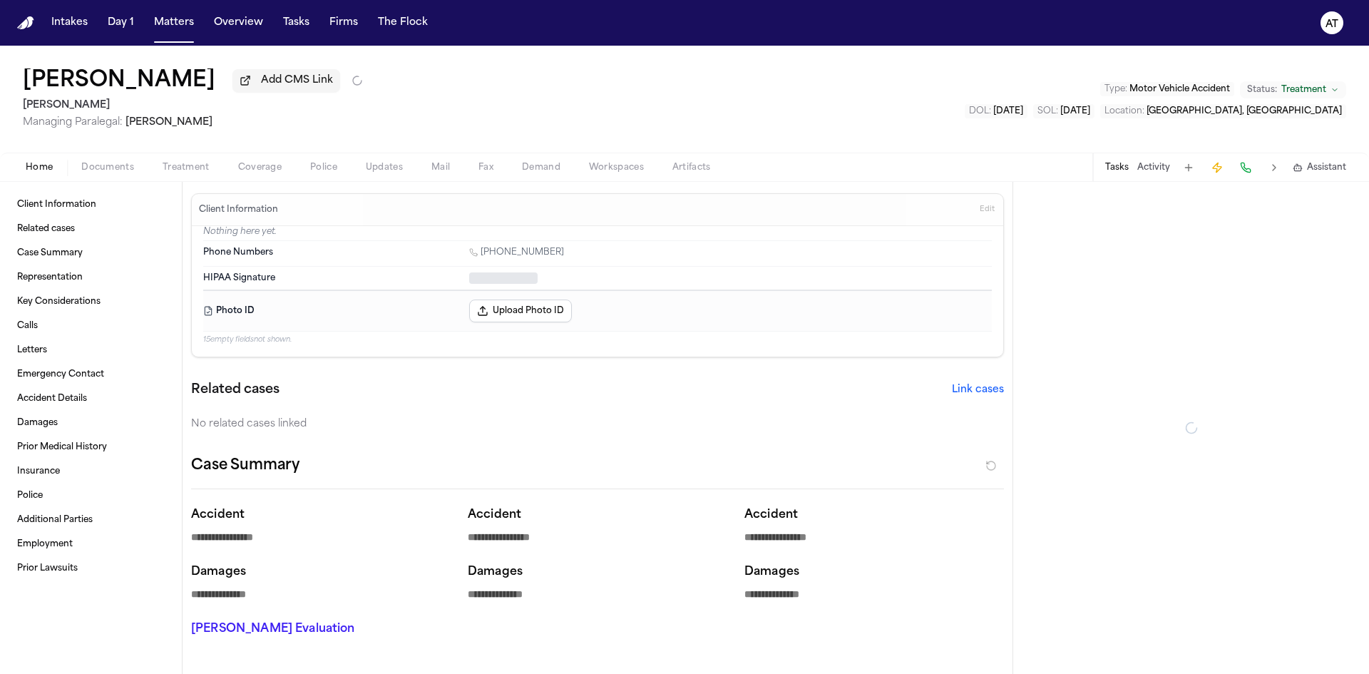
type textarea "*"
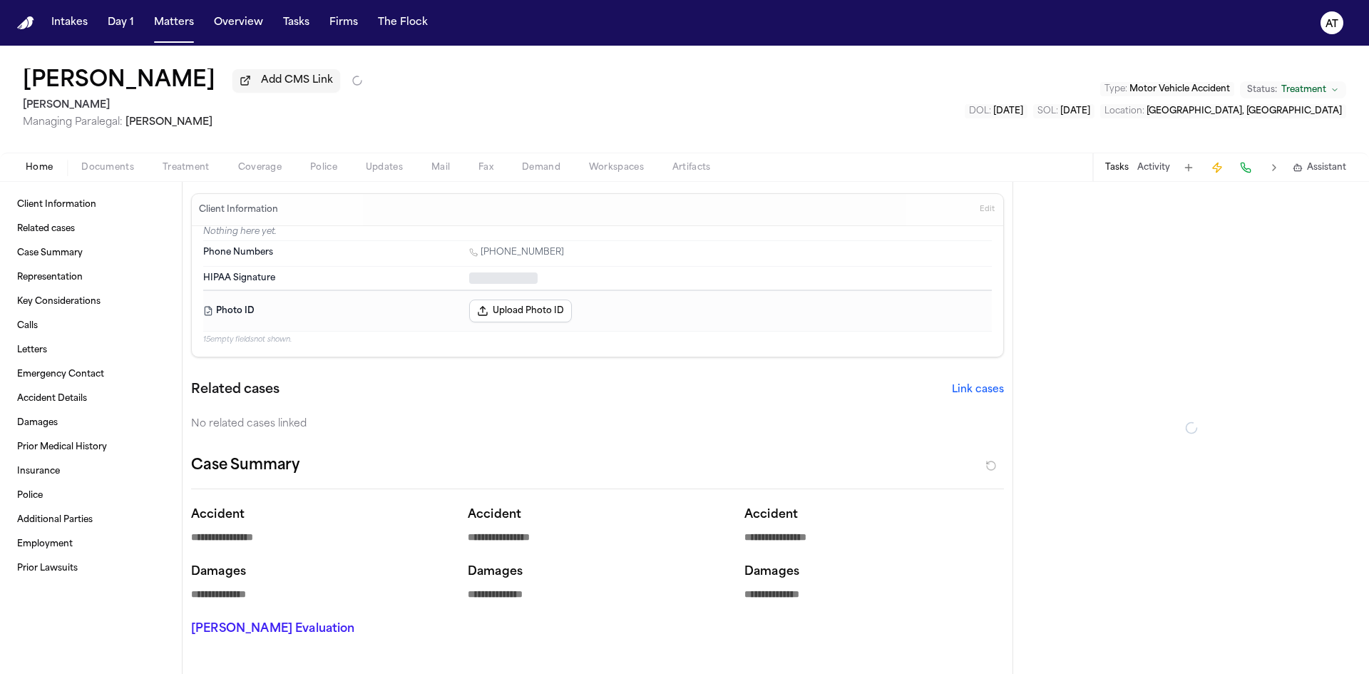
type textarea "*"
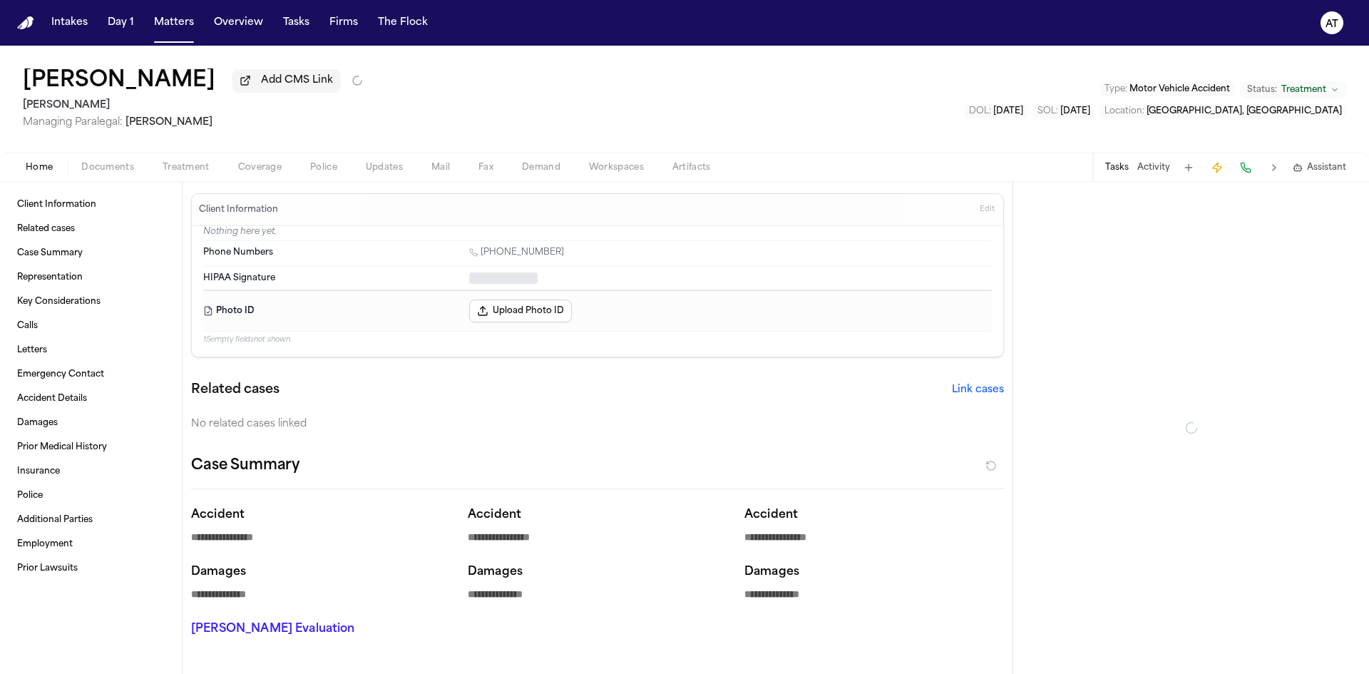
type textarea "*"
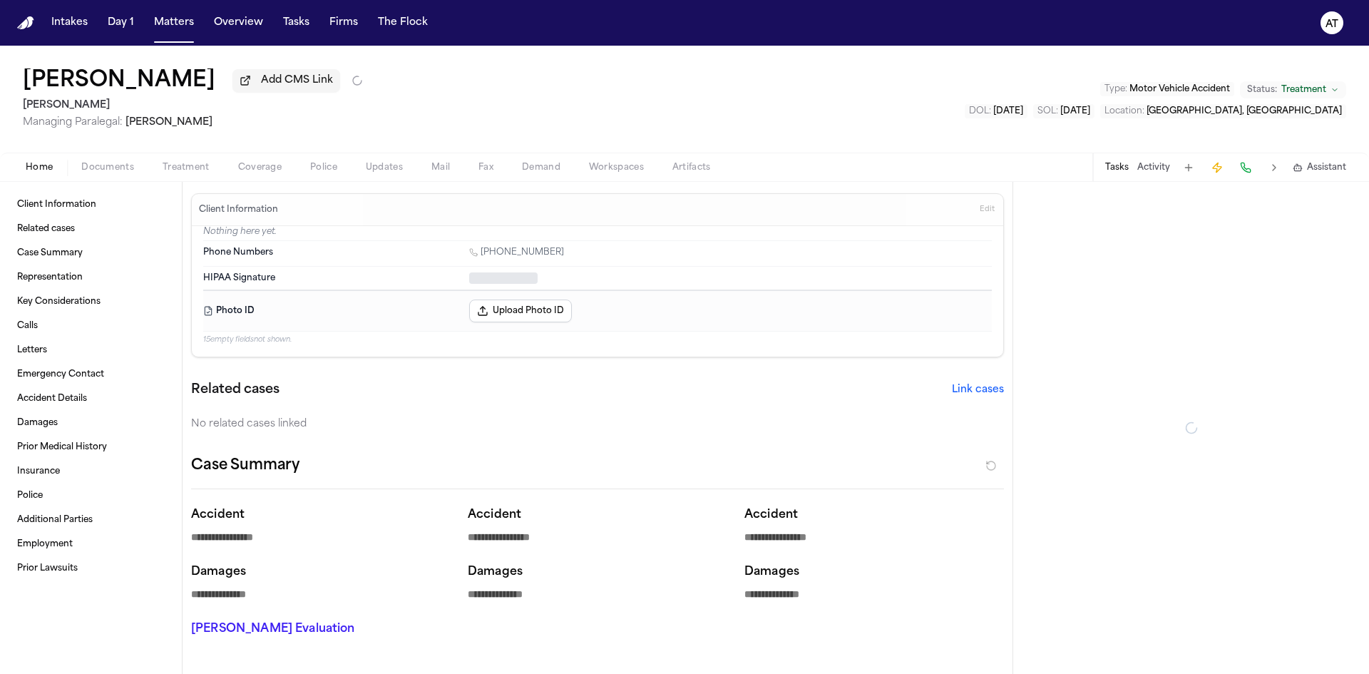
type textarea "*"
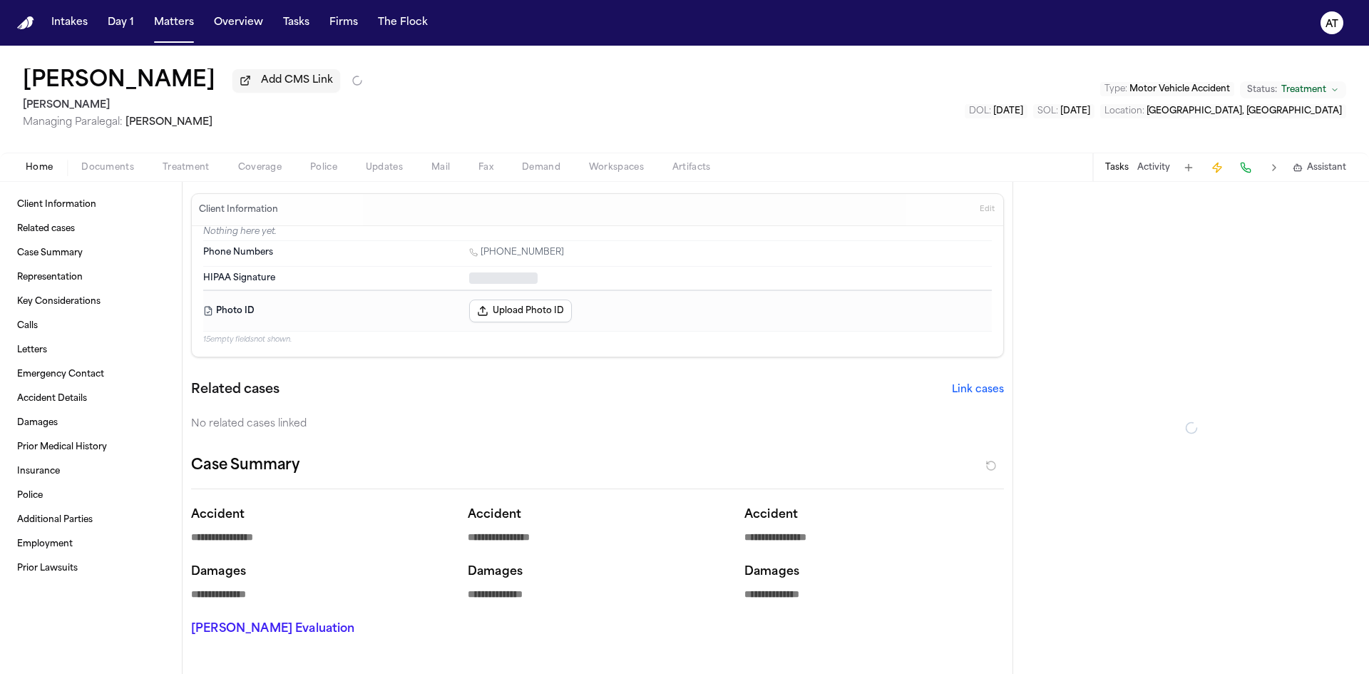
type textarea "*"
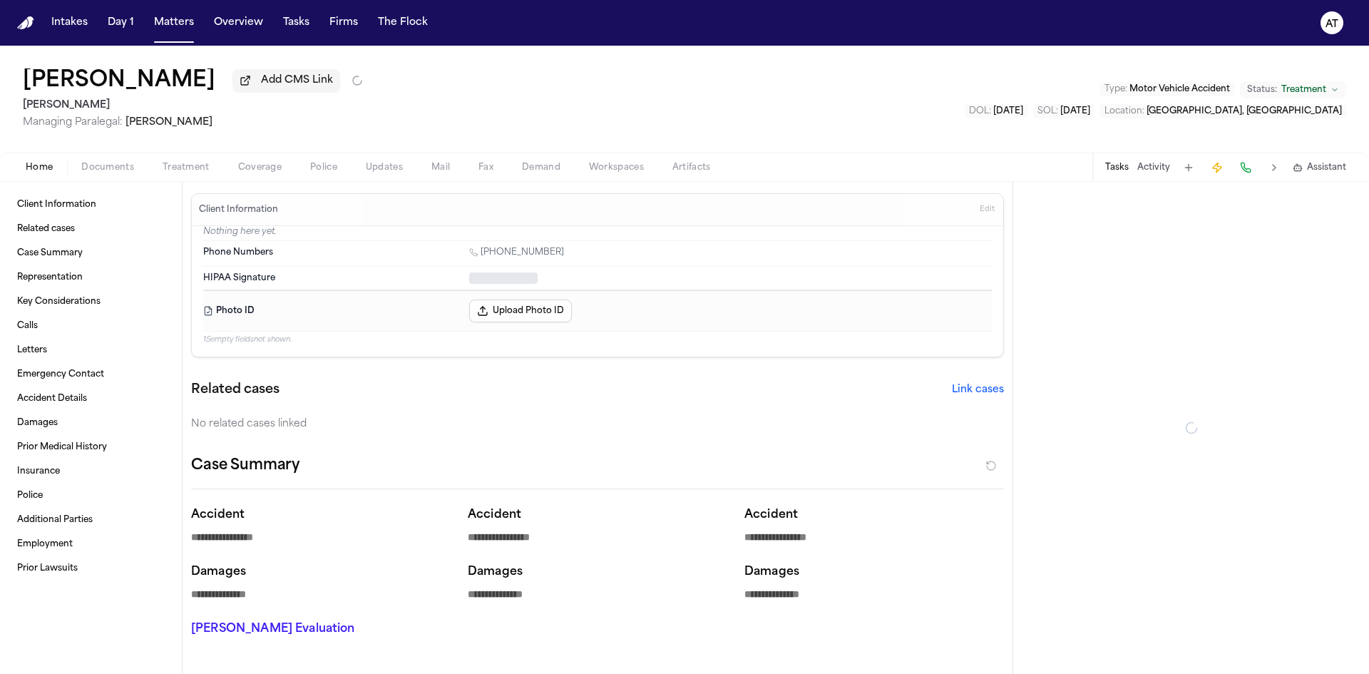
type textarea "*"
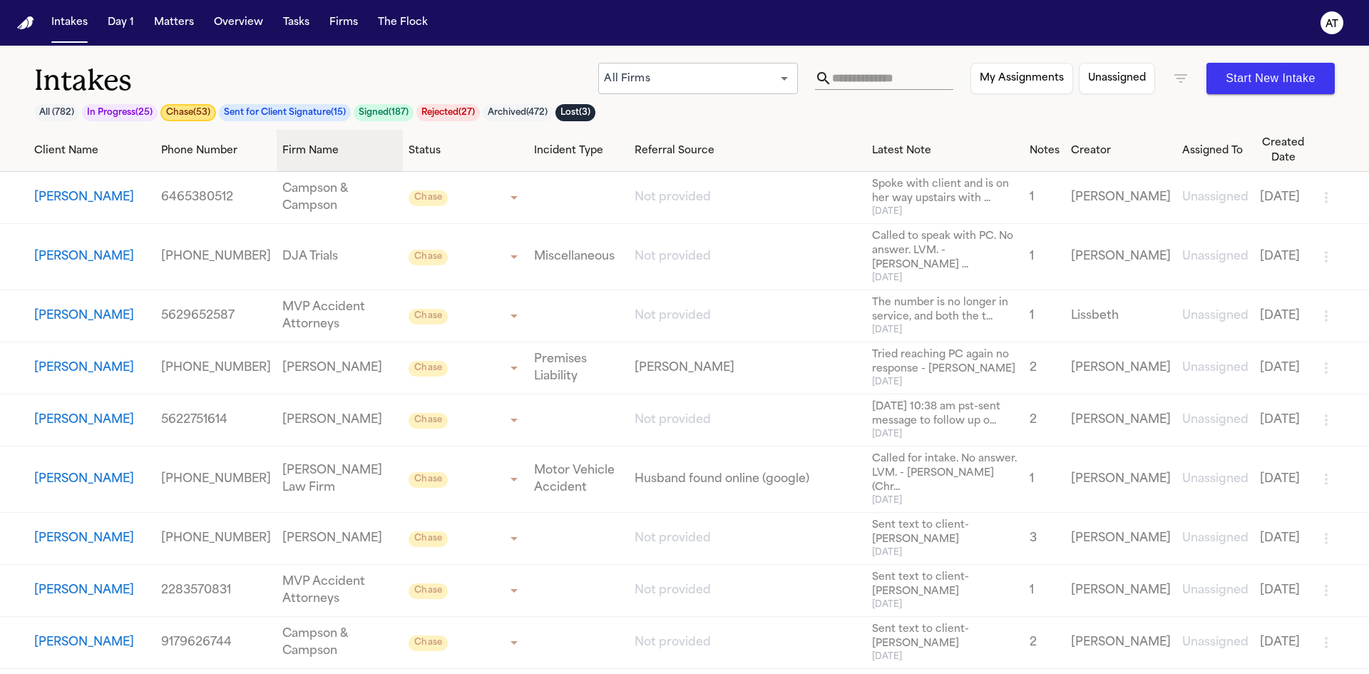
click at [282, 158] on div "Firm Name" at bounding box center [339, 150] width 115 height 15
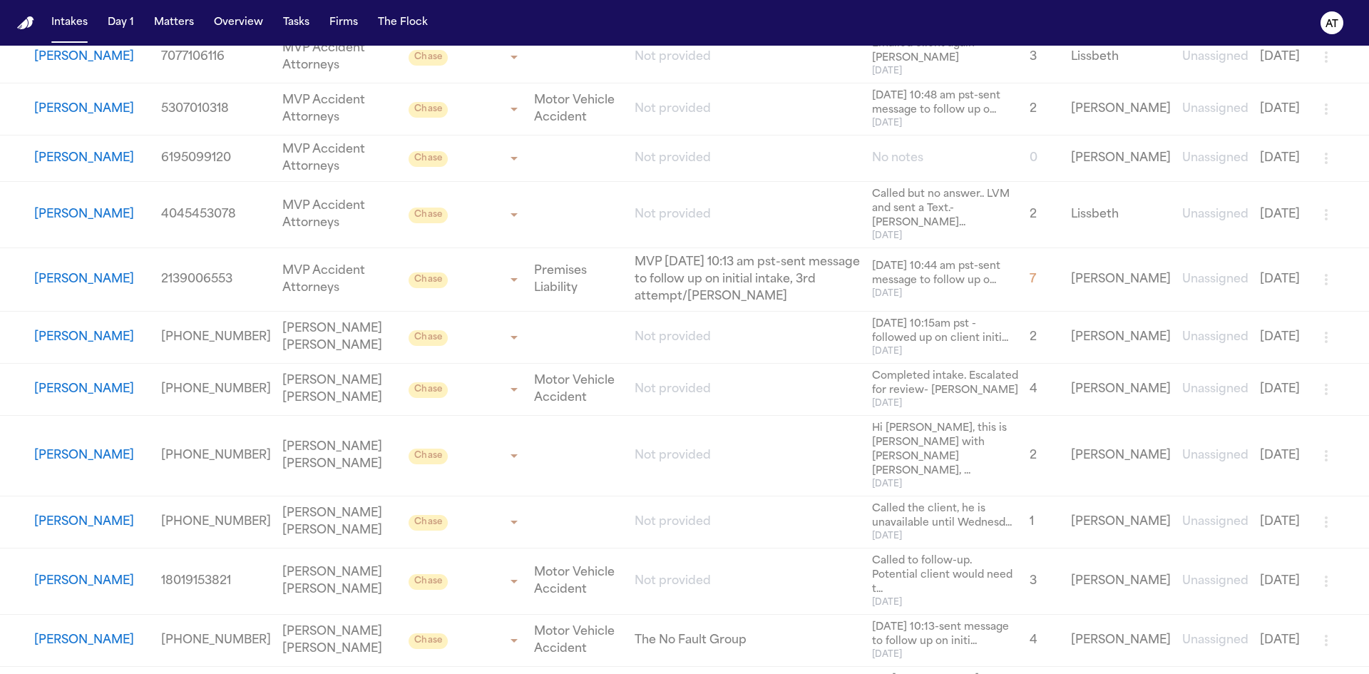
scroll to position [2218, 0]
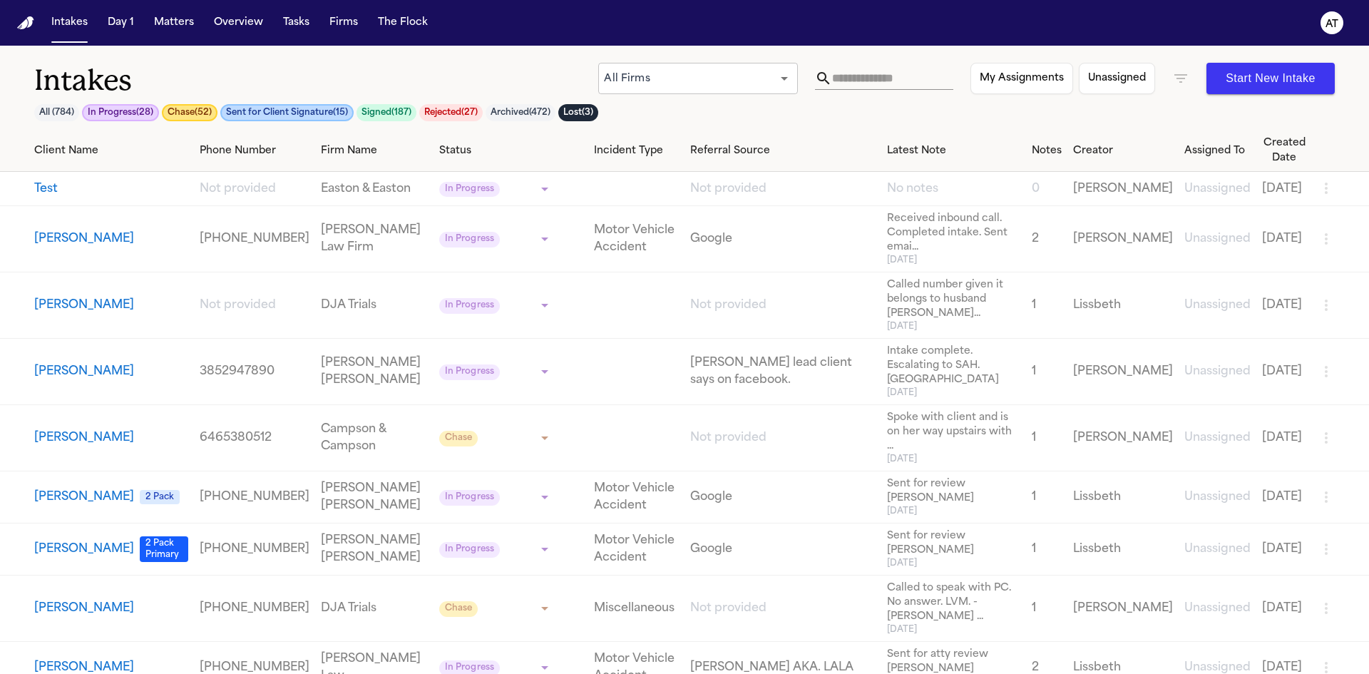
click at [207, 113] on button "Chase ( 52 )" at bounding box center [190, 112] width 56 height 17
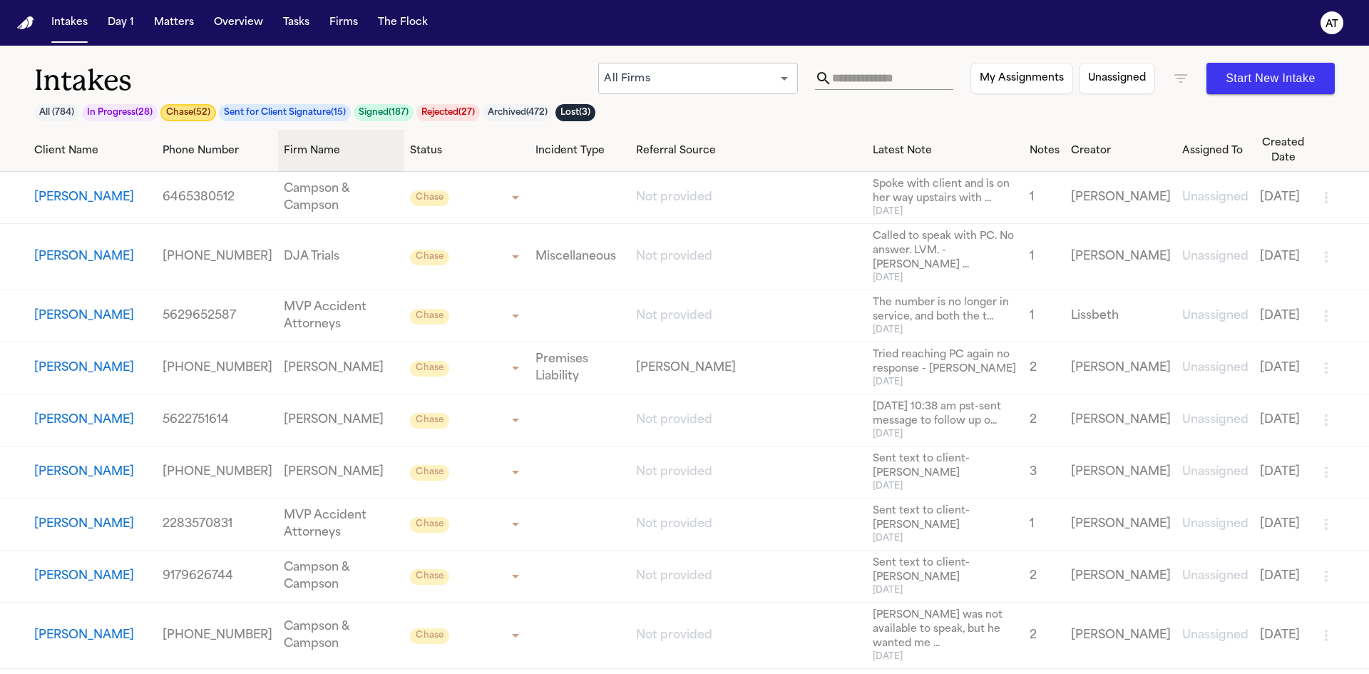
click at [284, 158] on div "Firm Name" at bounding box center [341, 150] width 115 height 15
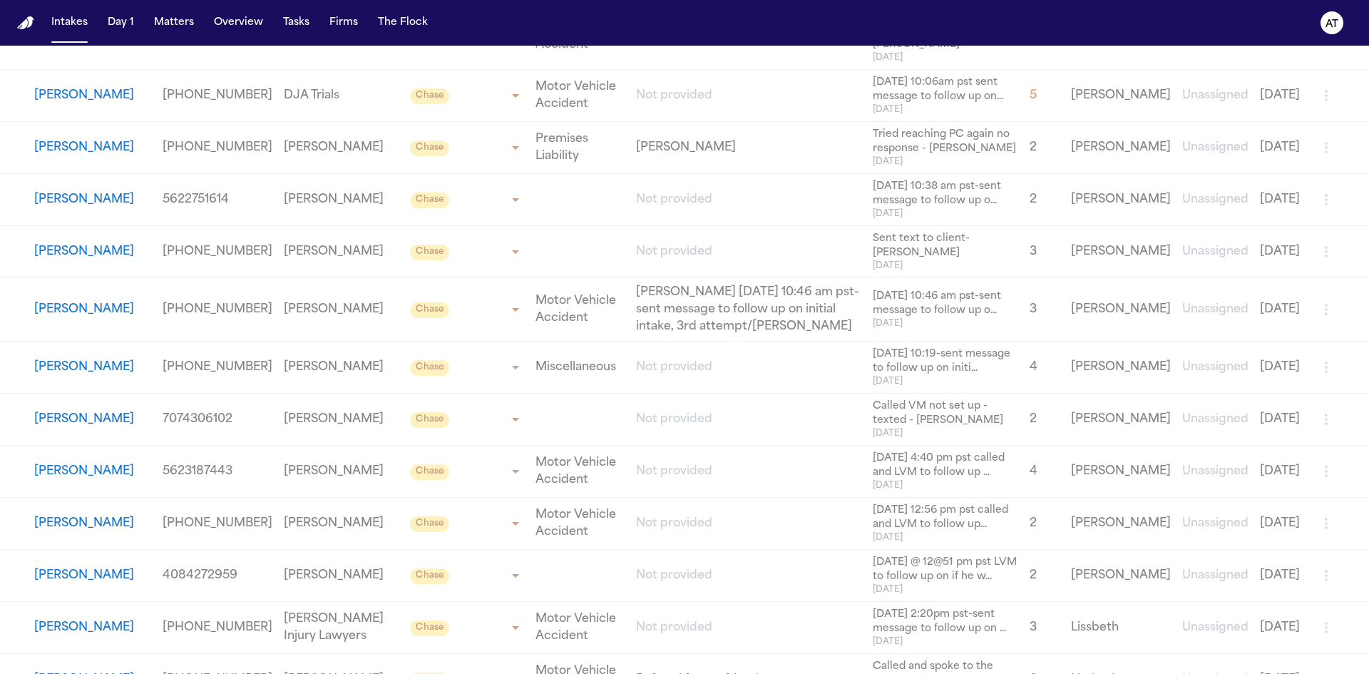
scroll to position [1497, 0]
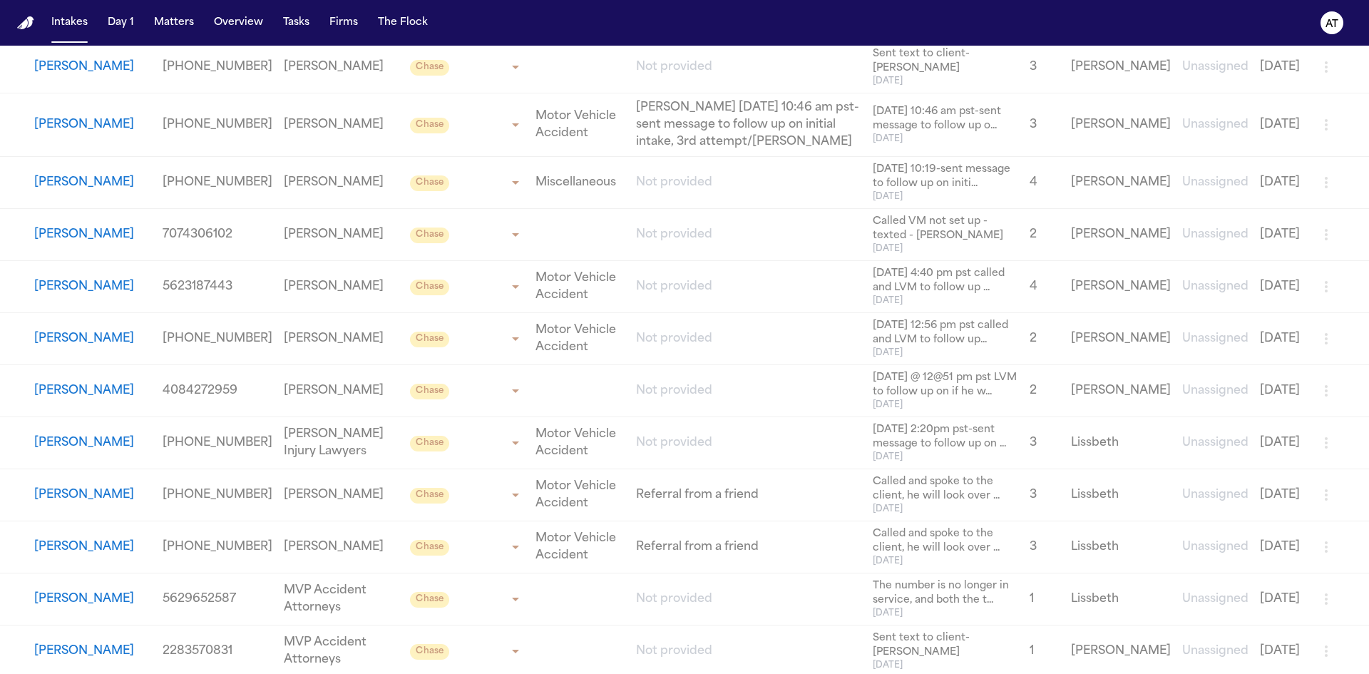
click at [81, 313] on td "Sergio Rios" at bounding box center [78, 339] width 157 height 52
click at [79, 330] on button "Sergio Rios" at bounding box center [84, 338] width 100 height 17
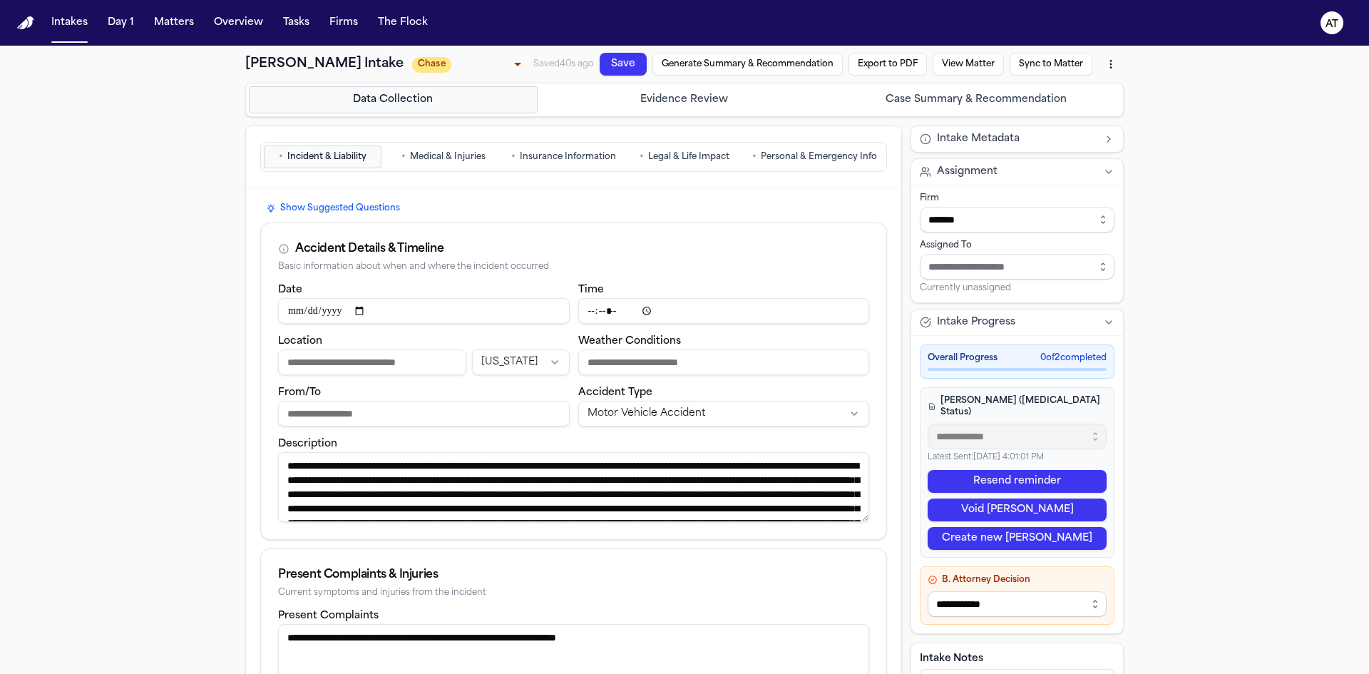
drag, startPoint x: 967, startPoint y: 495, endPoint x: 749, endPoint y: 93, distance: 456.4
click at [967, 498] on button "Void LOE" at bounding box center [1016, 509] width 179 height 23
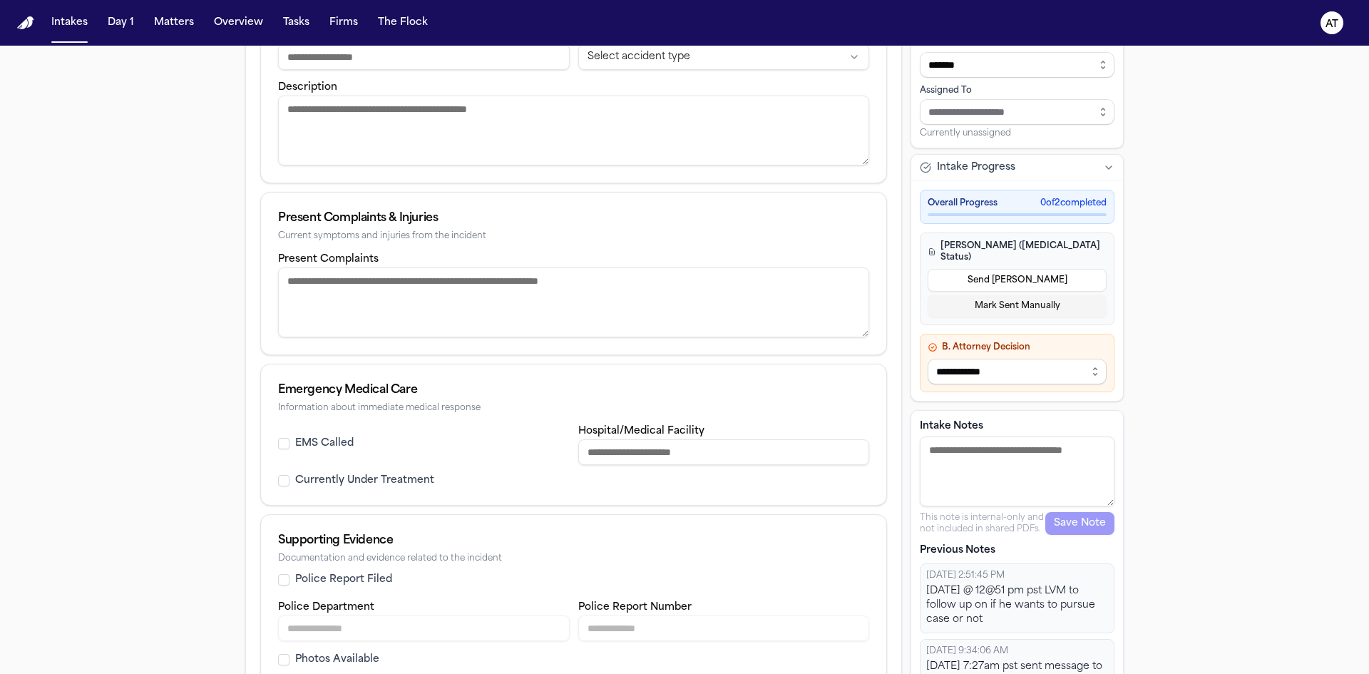
scroll to position [570, 0]
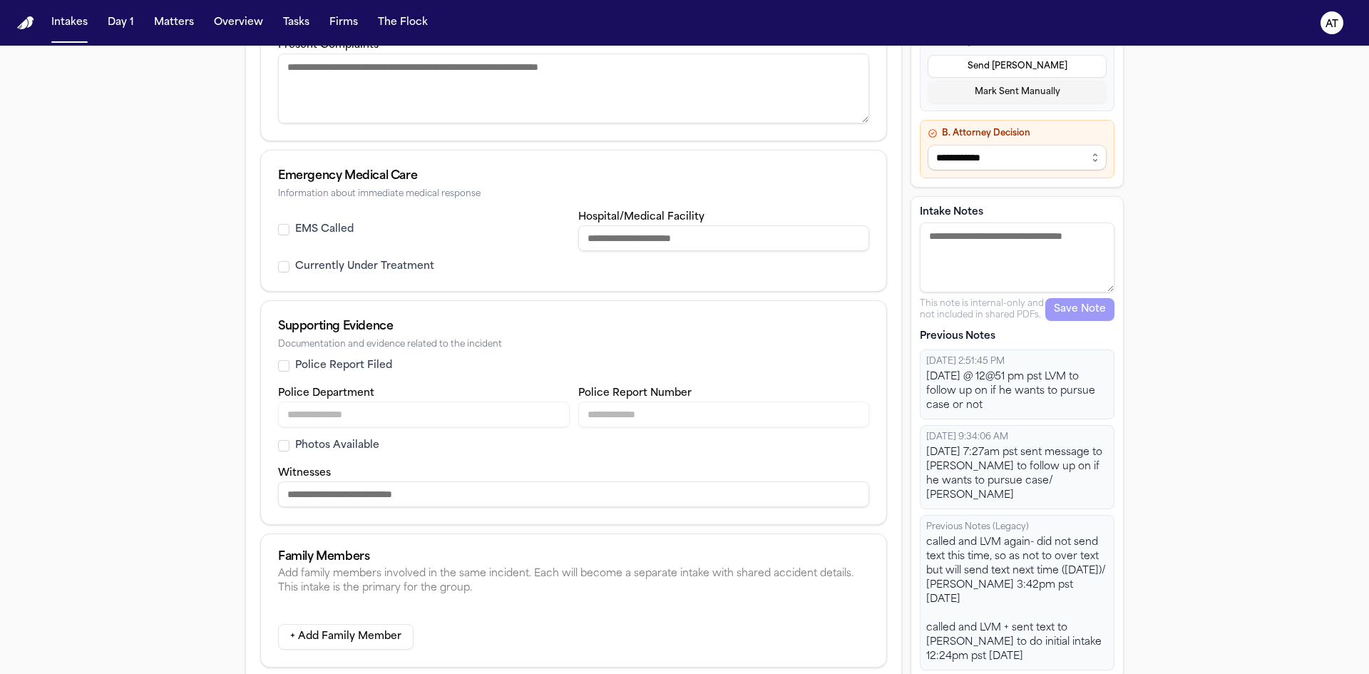
drag, startPoint x: 995, startPoint y: 419, endPoint x: 917, endPoint y: 382, distance: 86.7
click at [920, 382] on div "10/6/2025, 2:51:45 PM 10/6/25 @ 12@51 pm pst LVM to follow up on if he wants to…" at bounding box center [1017, 384] width 195 height 70
copy div "10/6/25 @ 12@51 pm pst LVM to follow up on if he wants to pursue case or not"
click at [1102, 437] on div "10/6/2025, 2:51:45 PM 10/6/25 @ 12@51 pm pst LVM to follow up on if he wants to…" at bounding box center [1017, 429] width 195 height 160
